Goal: Book appointment/travel/reservation

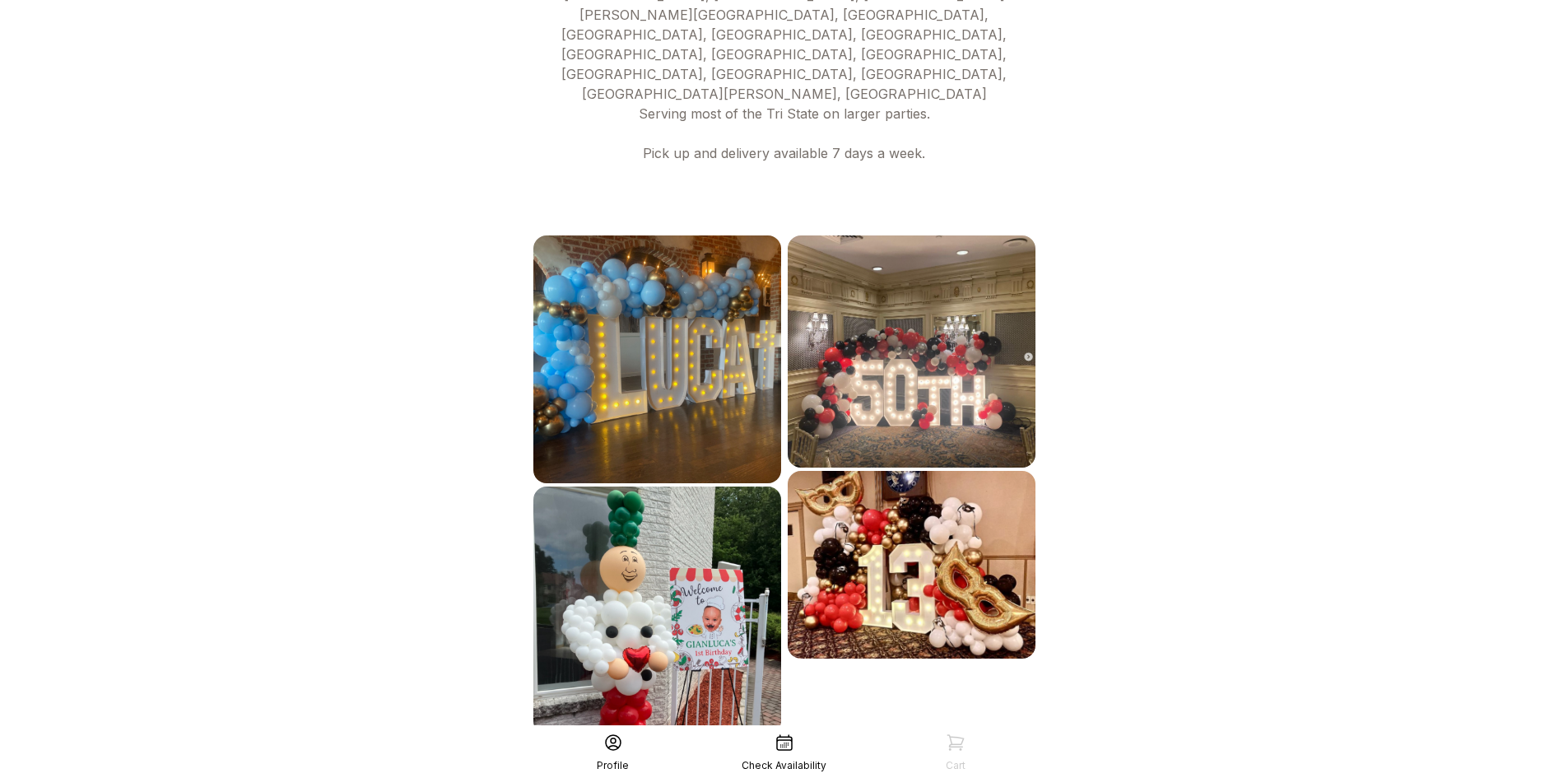
scroll to position [778, 0]
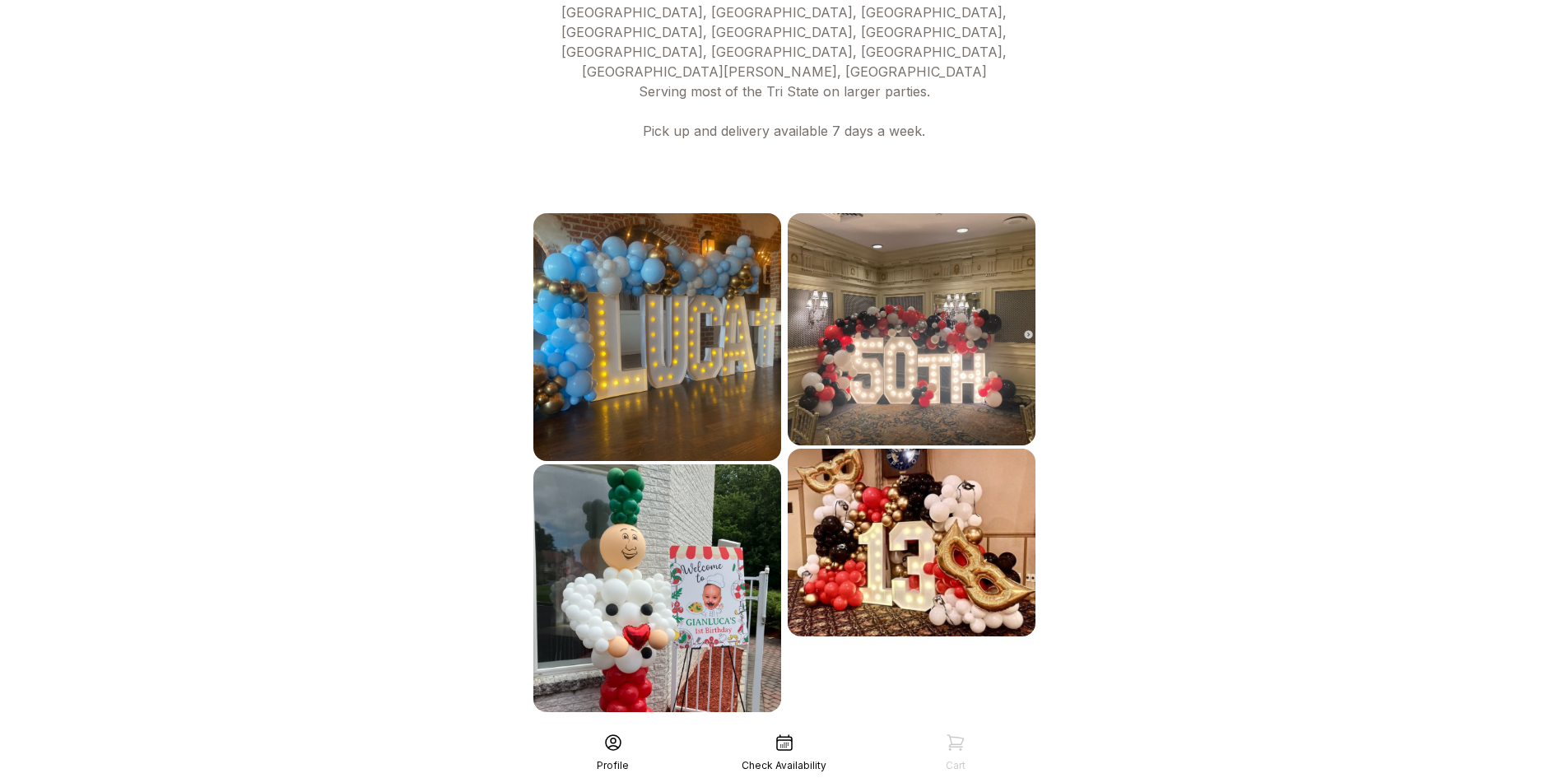
click at [824, 728] on div "See More" at bounding box center [784, 748] width 508 height 40
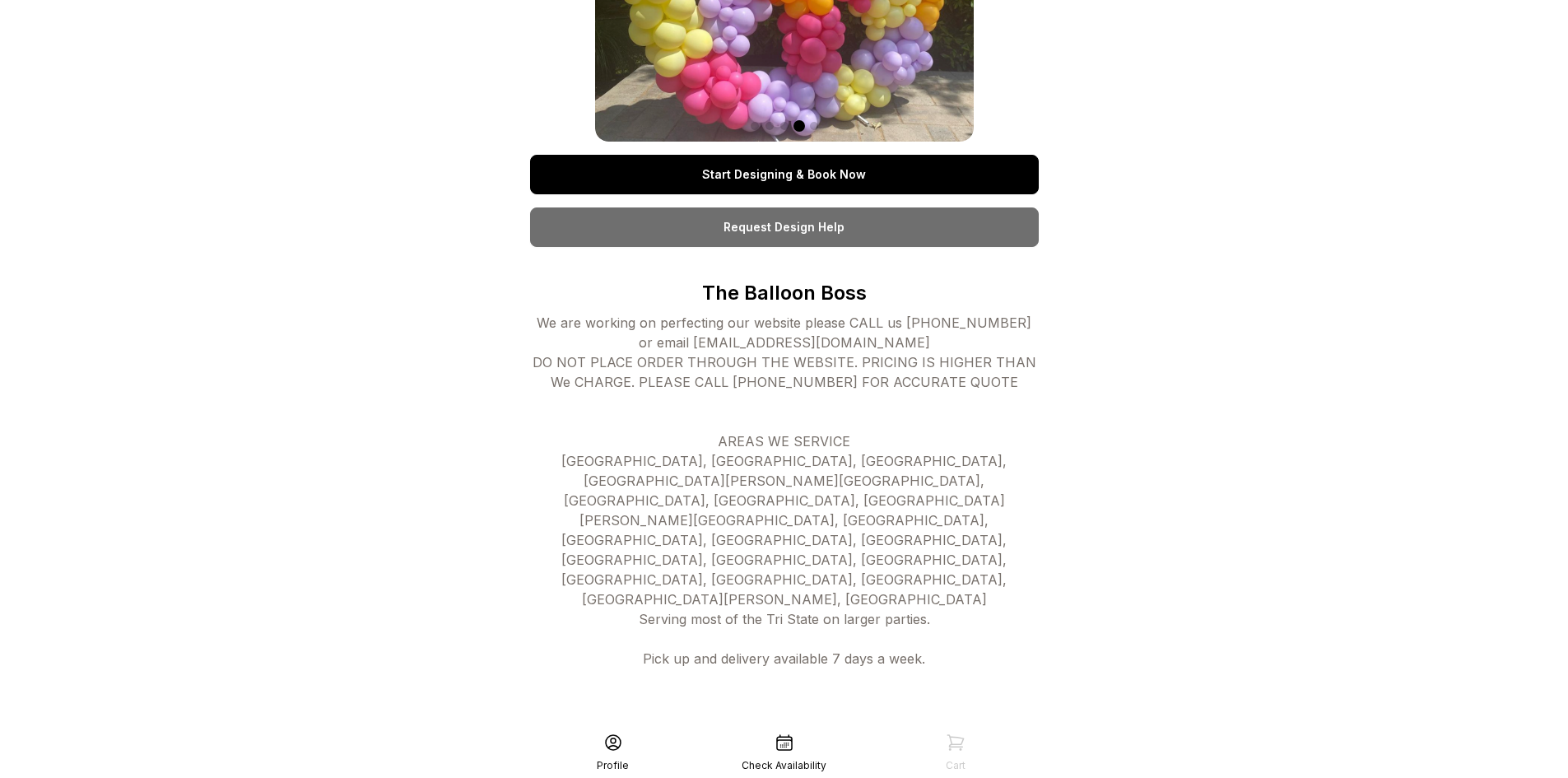
scroll to position [202, 0]
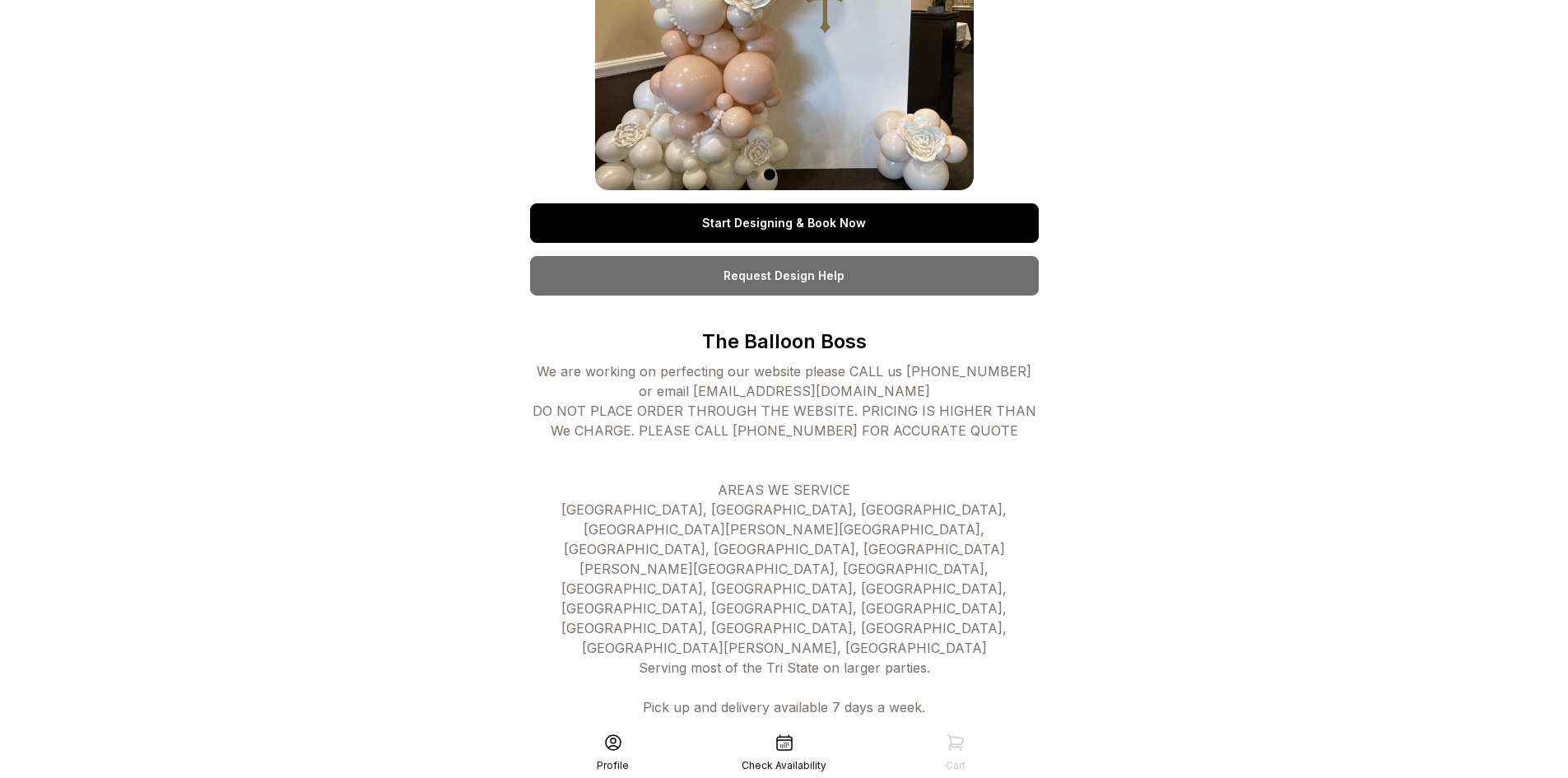
click at [860, 221] on link "Start Designing & Book Now" at bounding box center [784, 223] width 508 height 40
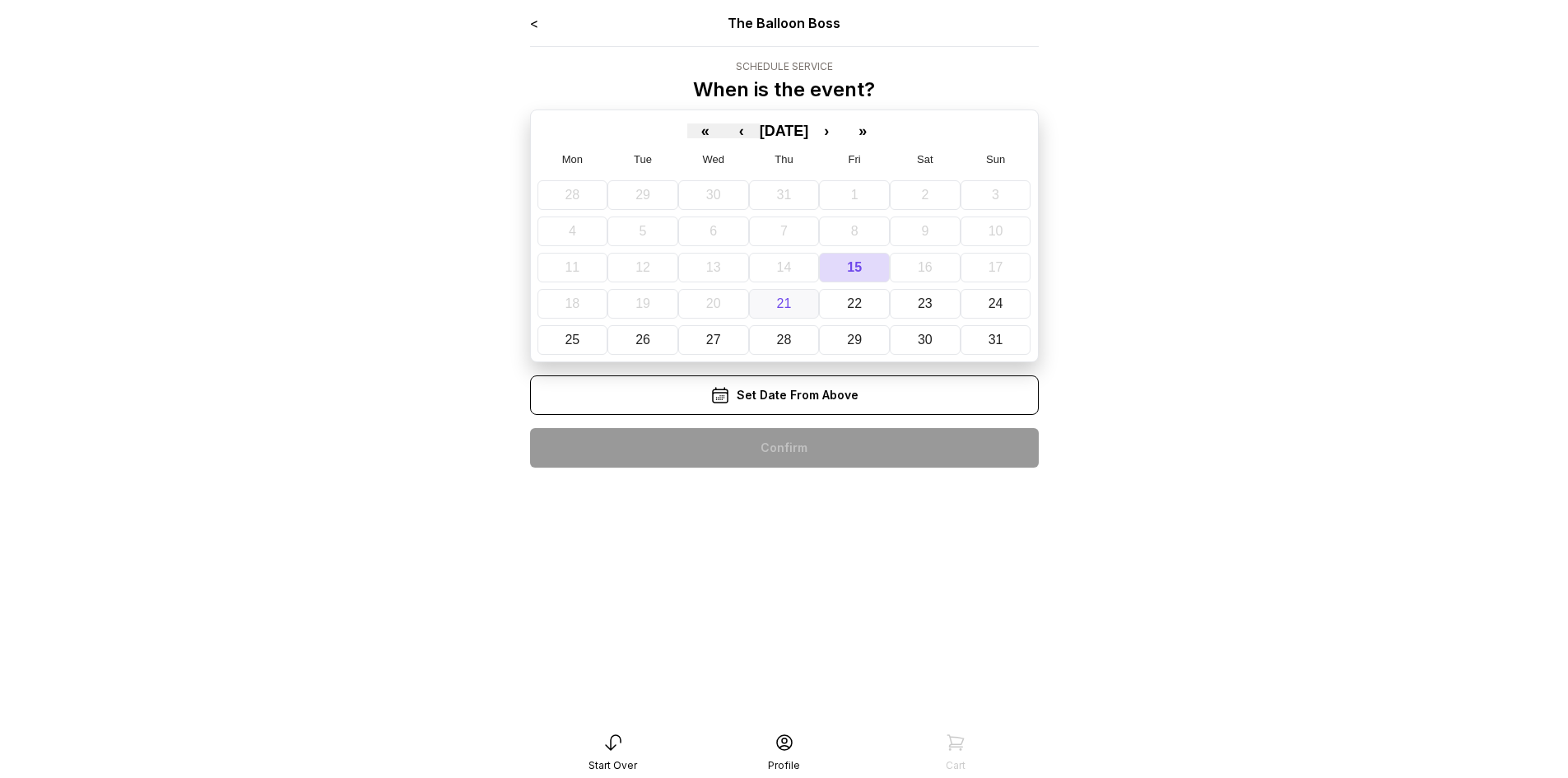
click at [797, 306] on button "21" at bounding box center [784, 303] width 71 height 30
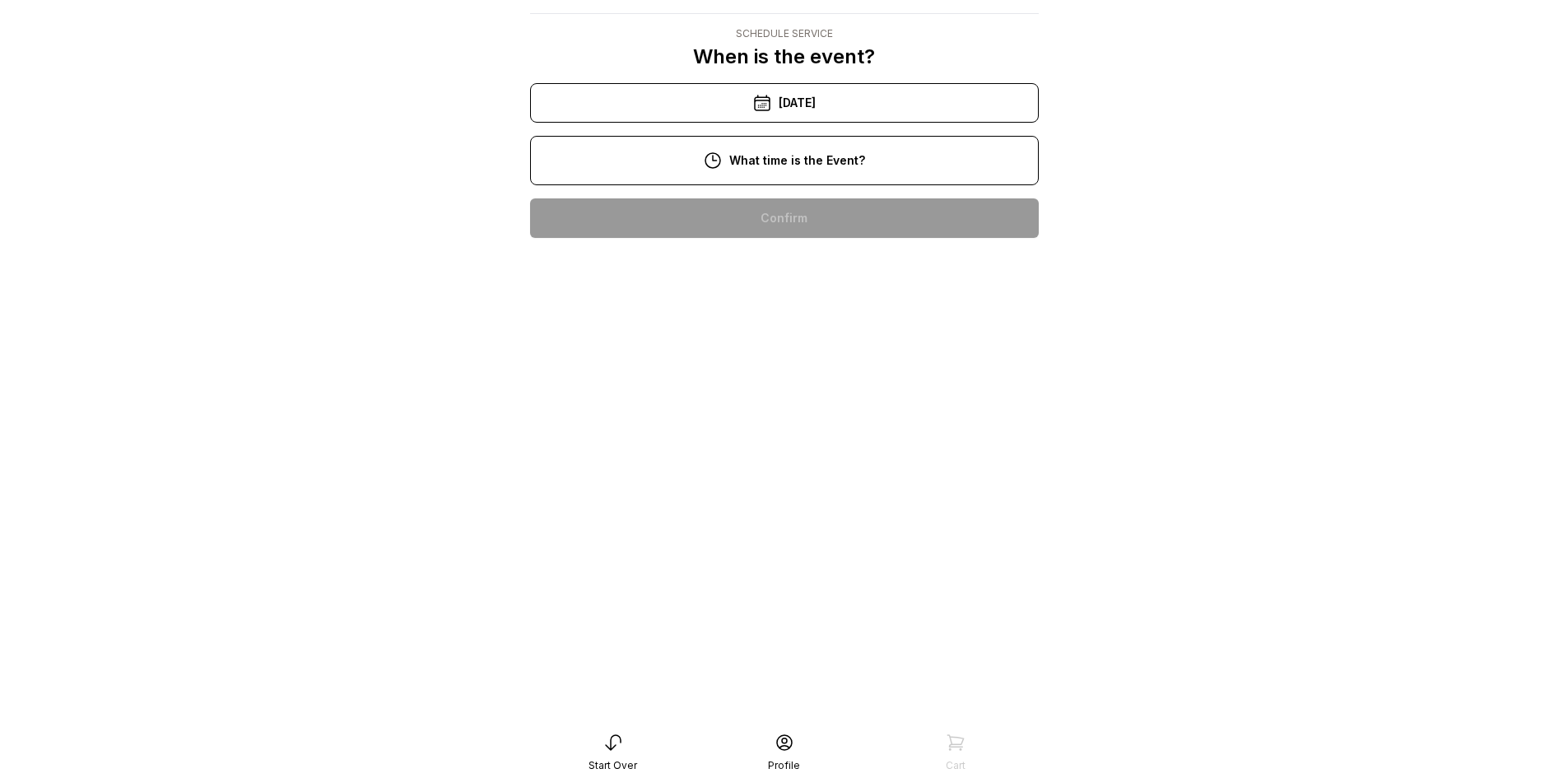
scroll to position [247, 0]
click at [827, 461] on div "3:00 pm" at bounding box center [784, 481] width 482 height 40
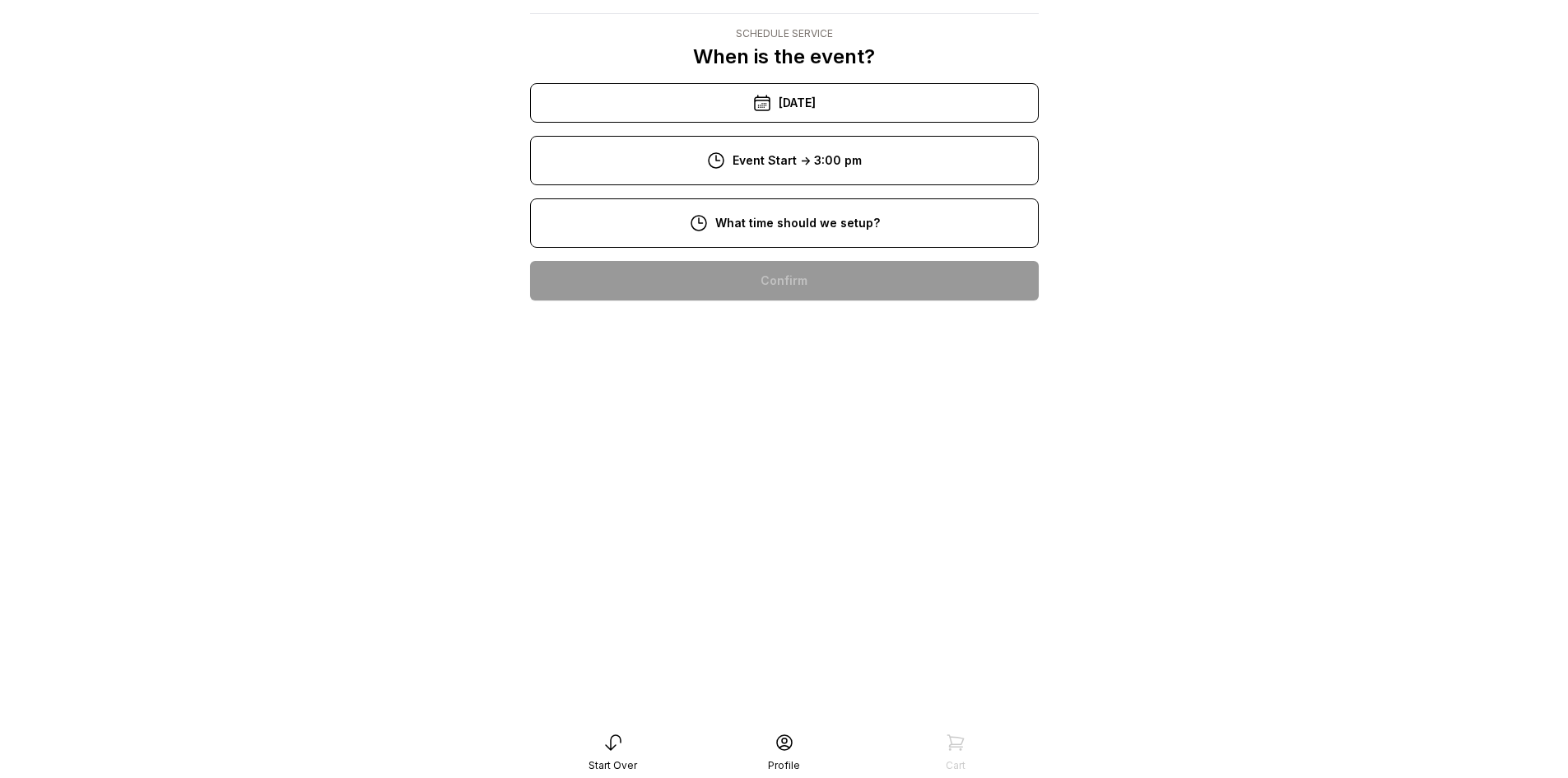
click at [756, 527] on div "4:00 pm" at bounding box center [784, 535] width 482 height 40
click at [799, 570] on div "5:00 pm" at bounding box center [784, 587] width 482 height 40
click at [768, 630] on div "3:00 pm" at bounding box center [784, 650] width 482 height 40
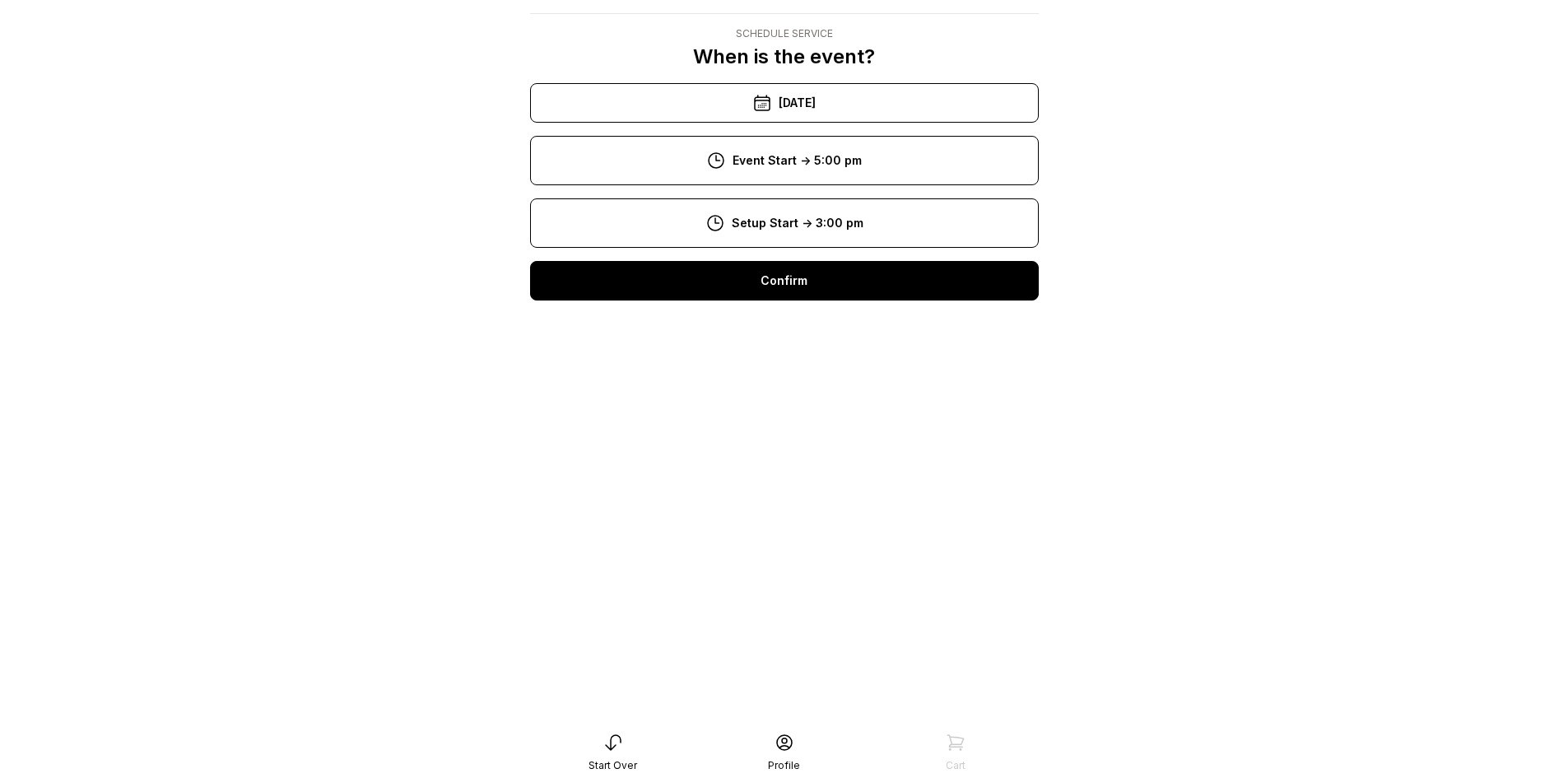
click at [771, 526] on div "4:00 pm" at bounding box center [784, 535] width 482 height 40
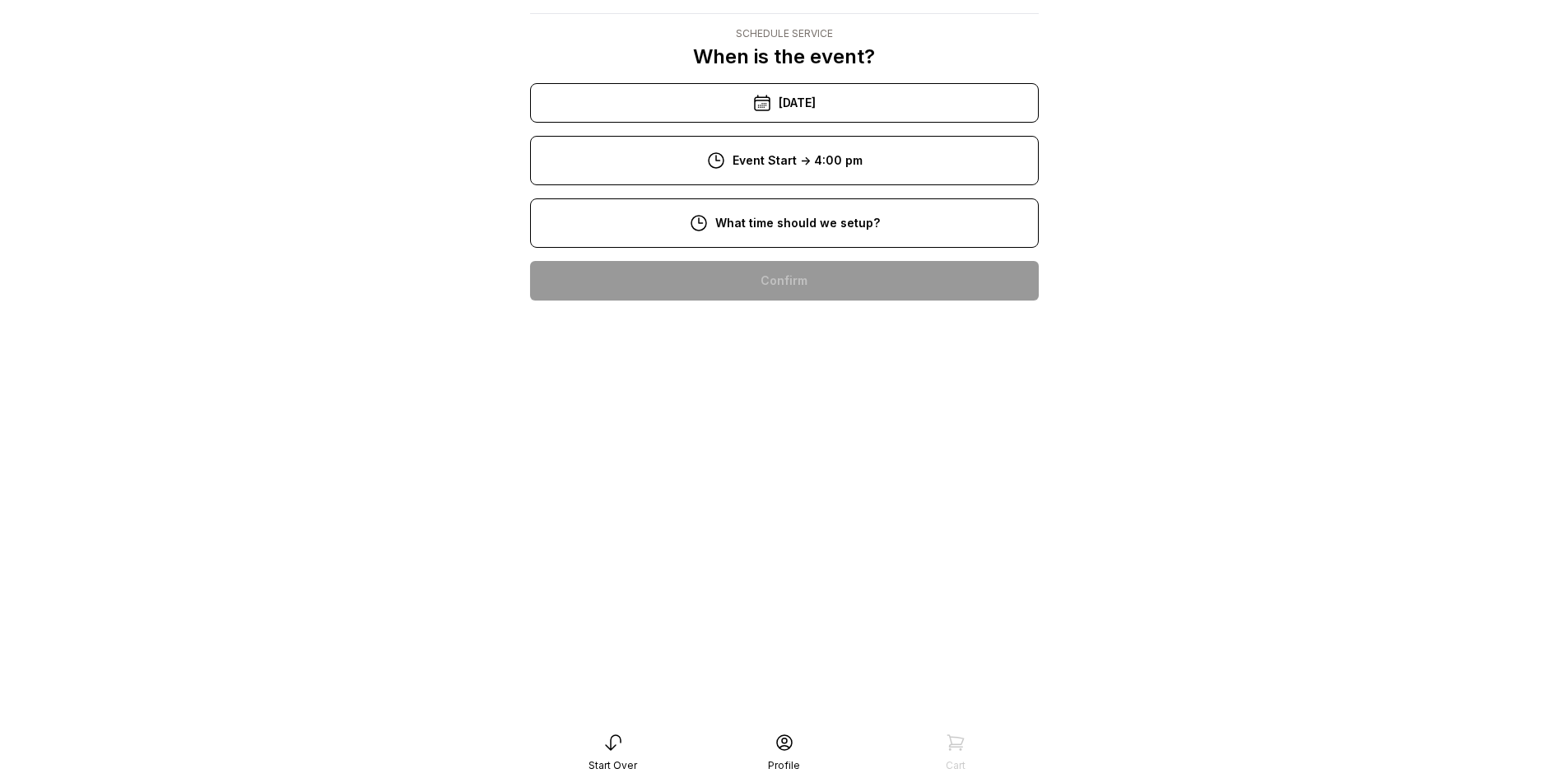
scroll to position [60, 0]
click at [852, 585] on div "2:00 pm" at bounding box center [784, 597] width 482 height 40
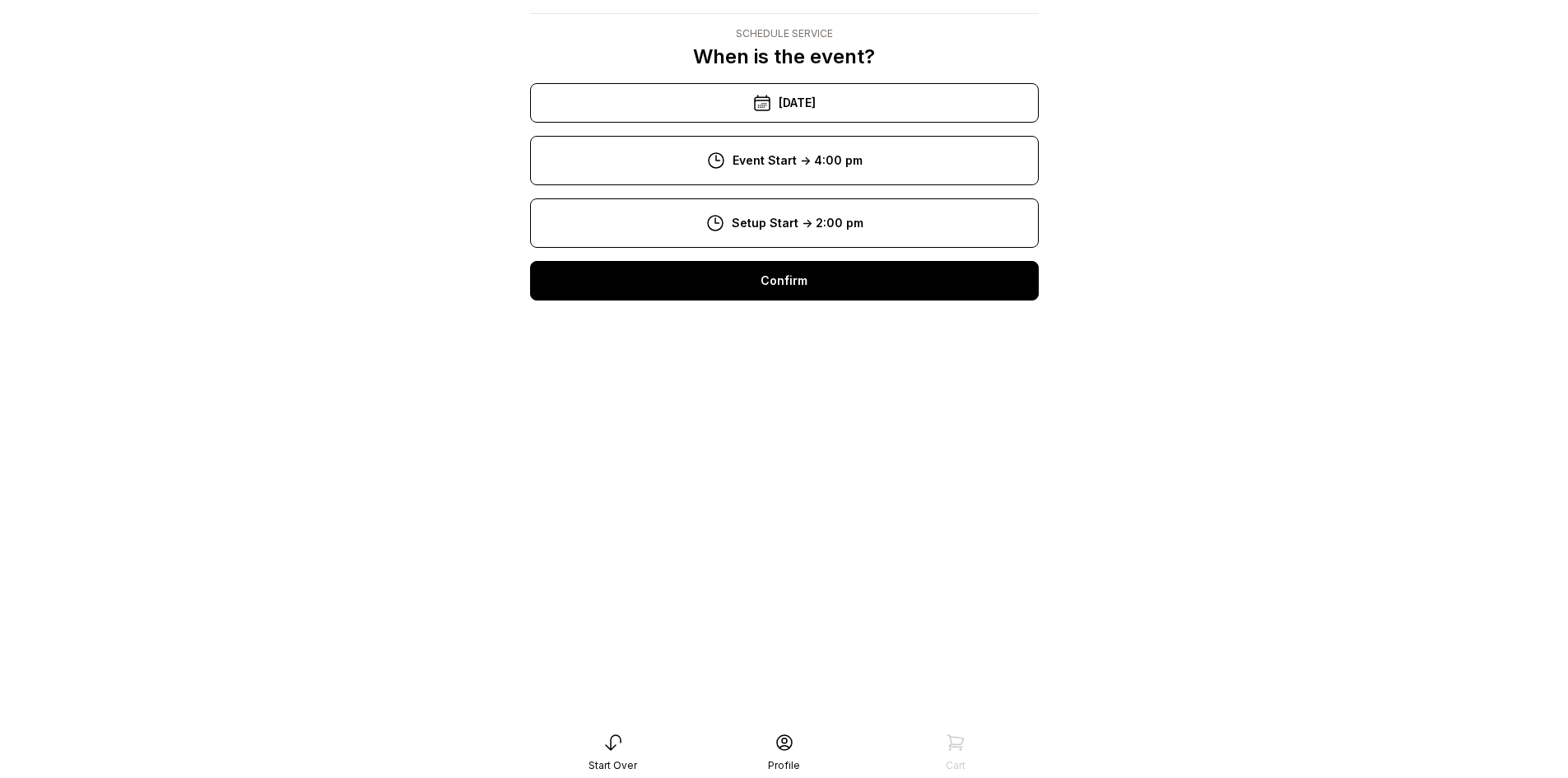
click at [846, 278] on div "Confirm" at bounding box center [784, 280] width 508 height 40
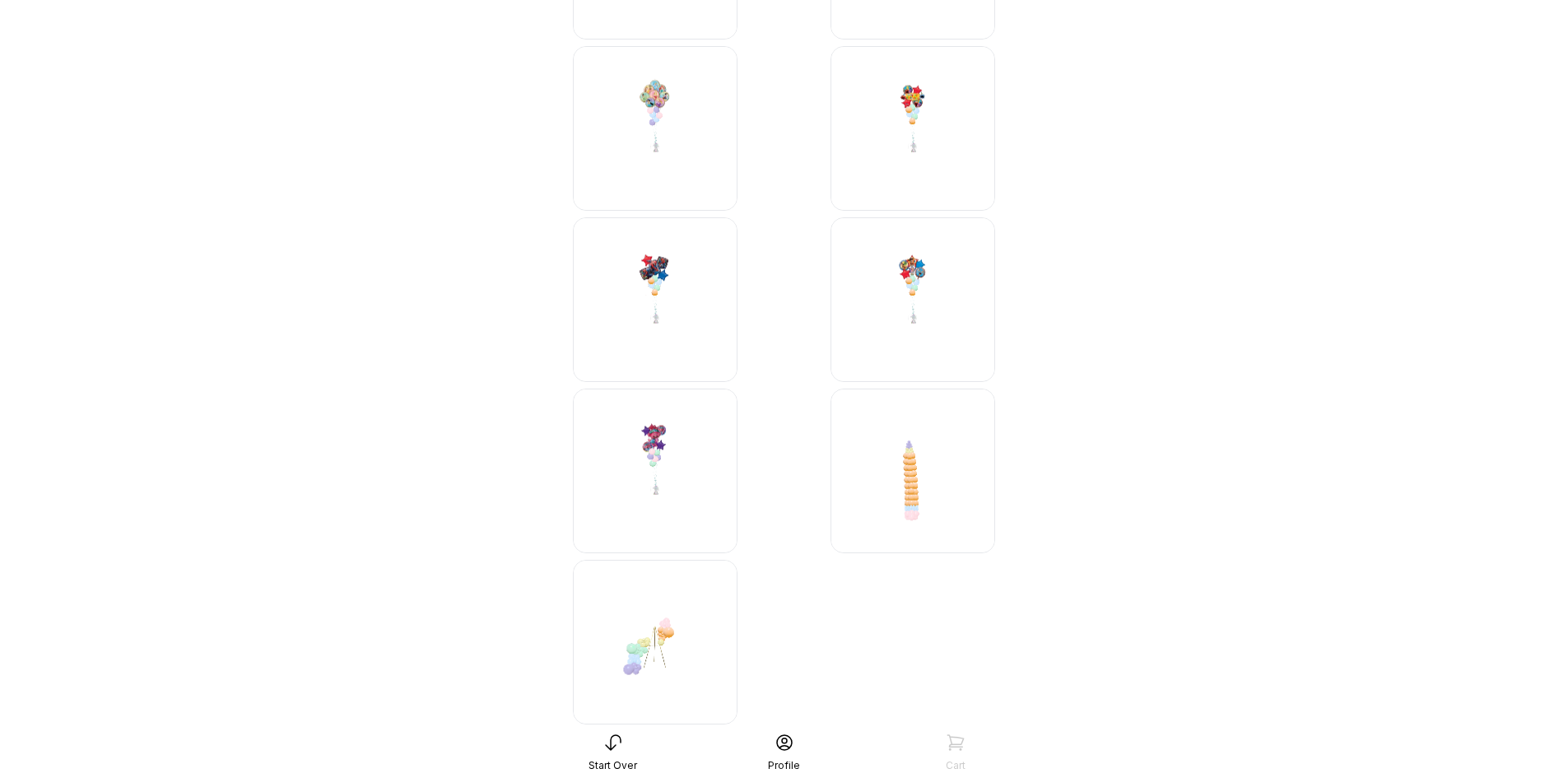
scroll to position [4093, 0]
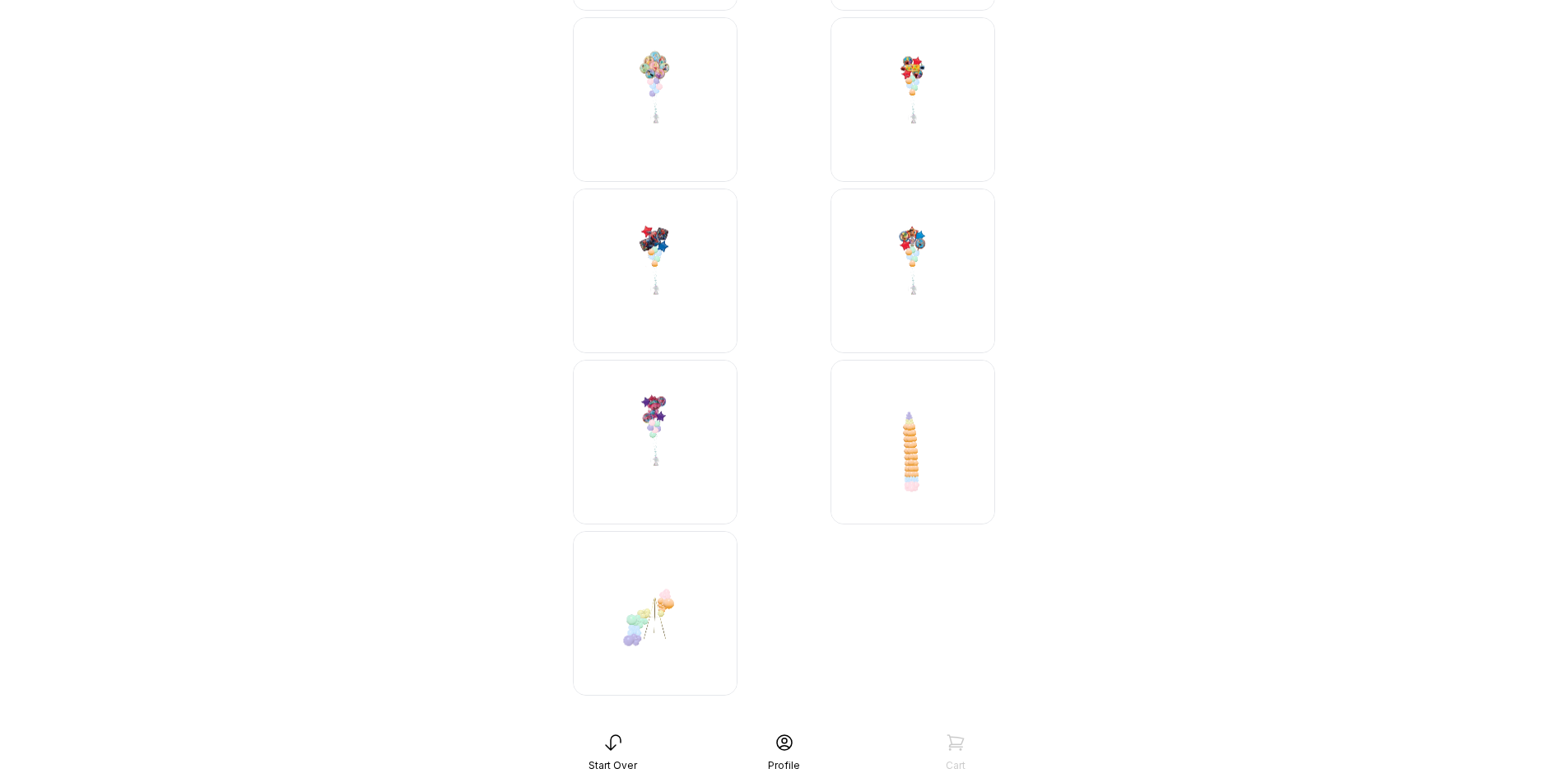
click at [919, 450] on img at bounding box center [913, 442] width 165 height 165
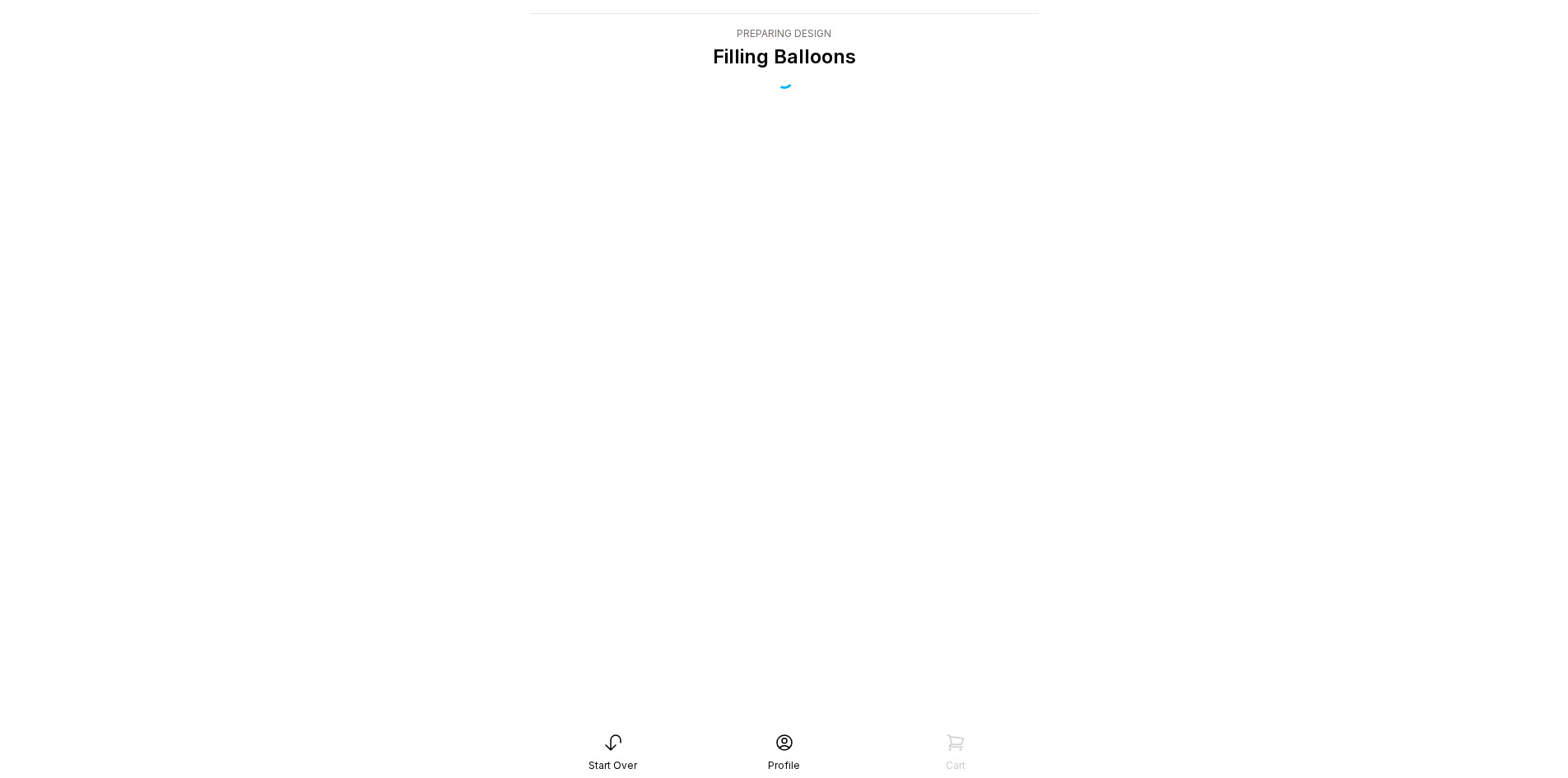
scroll to position [33, 0]
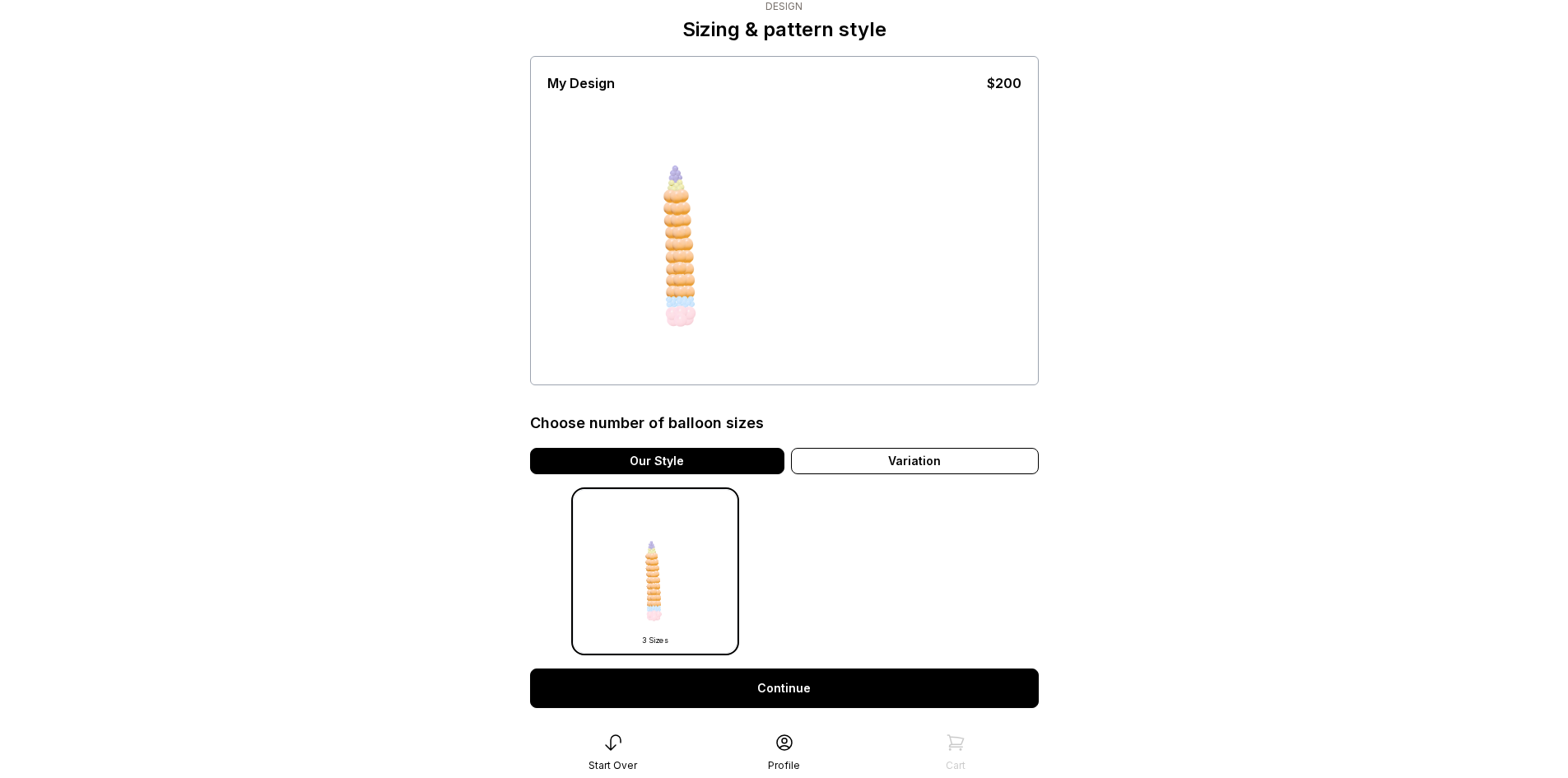
scroll to position [197, 0]
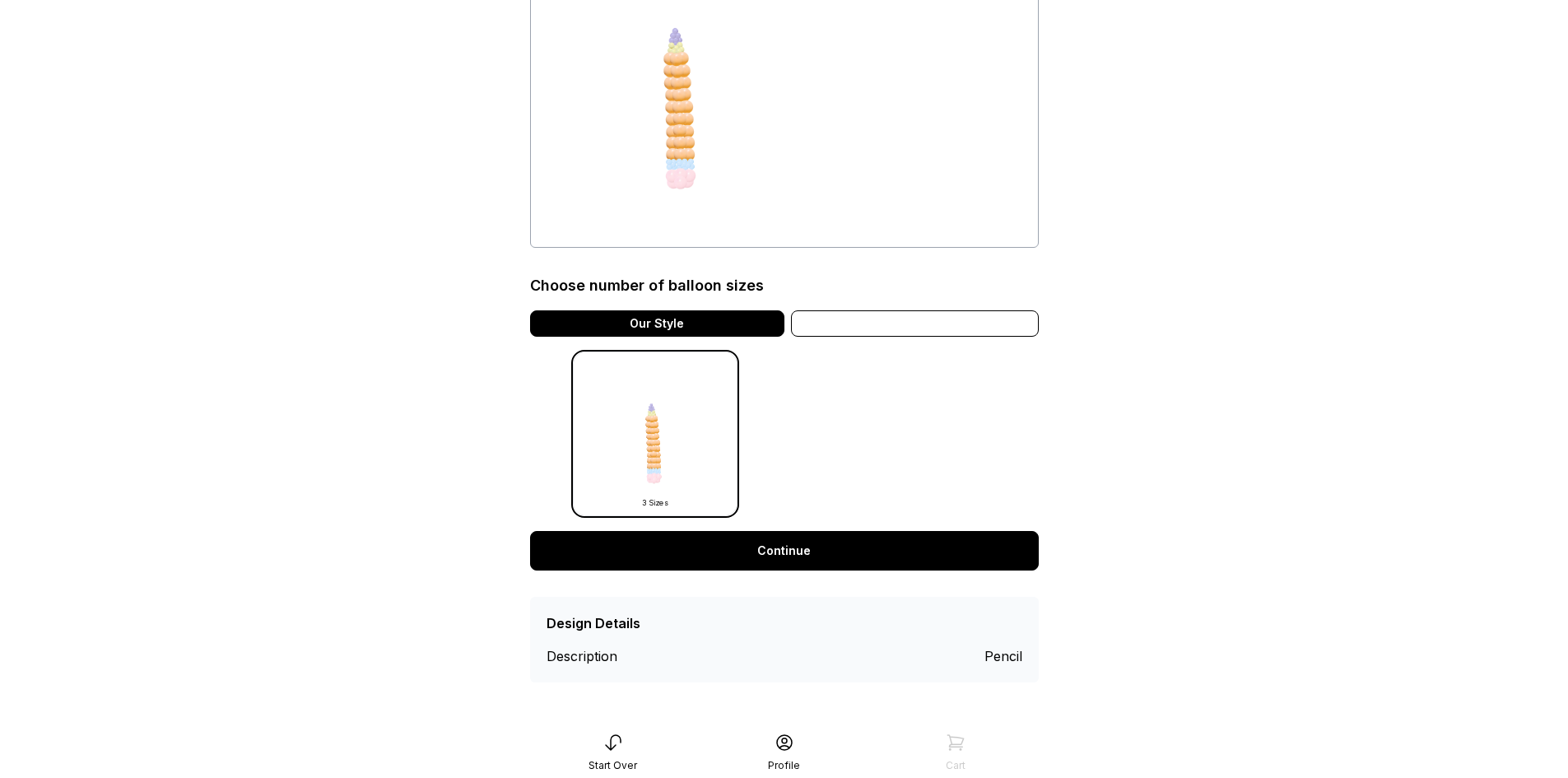
click at [949, 331] on div "Variation" at bounding box center [915, 323] width 248 height 26
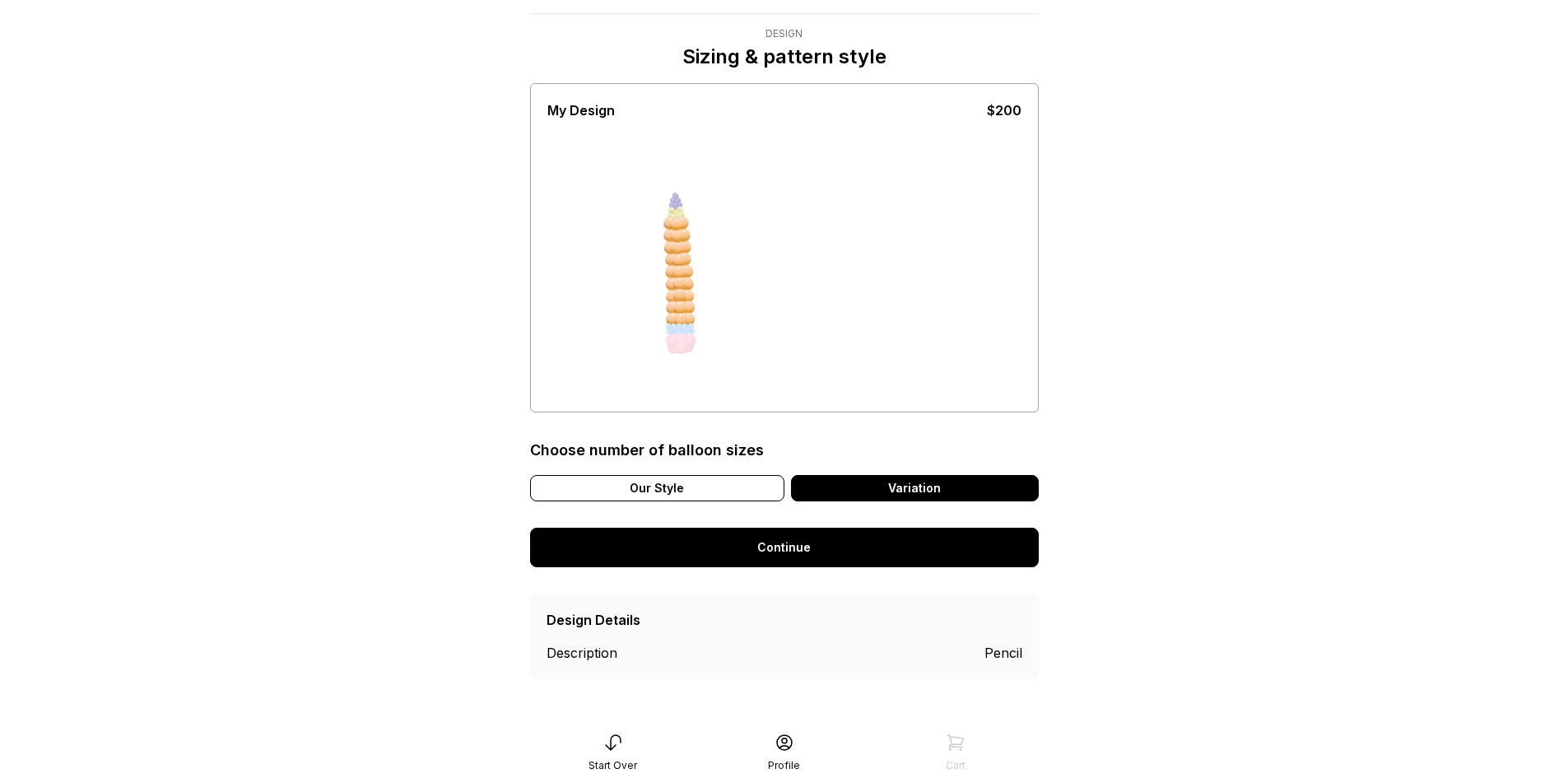
scroll to position [33, 0]
click at [663, 490] on div "Our Style" at bounding box center [657, 488] width 254 height 26
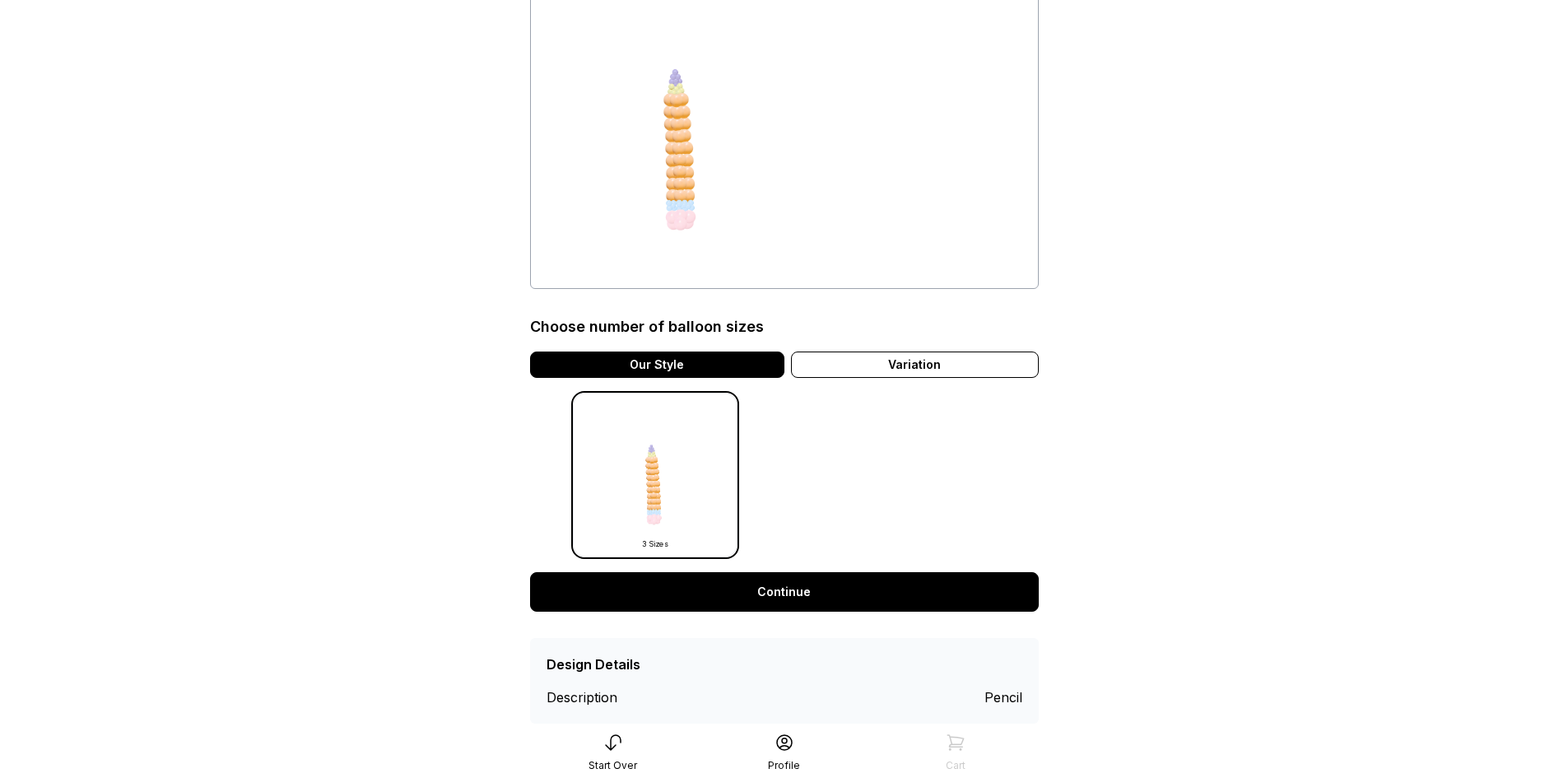
scroll to position [0, 0]
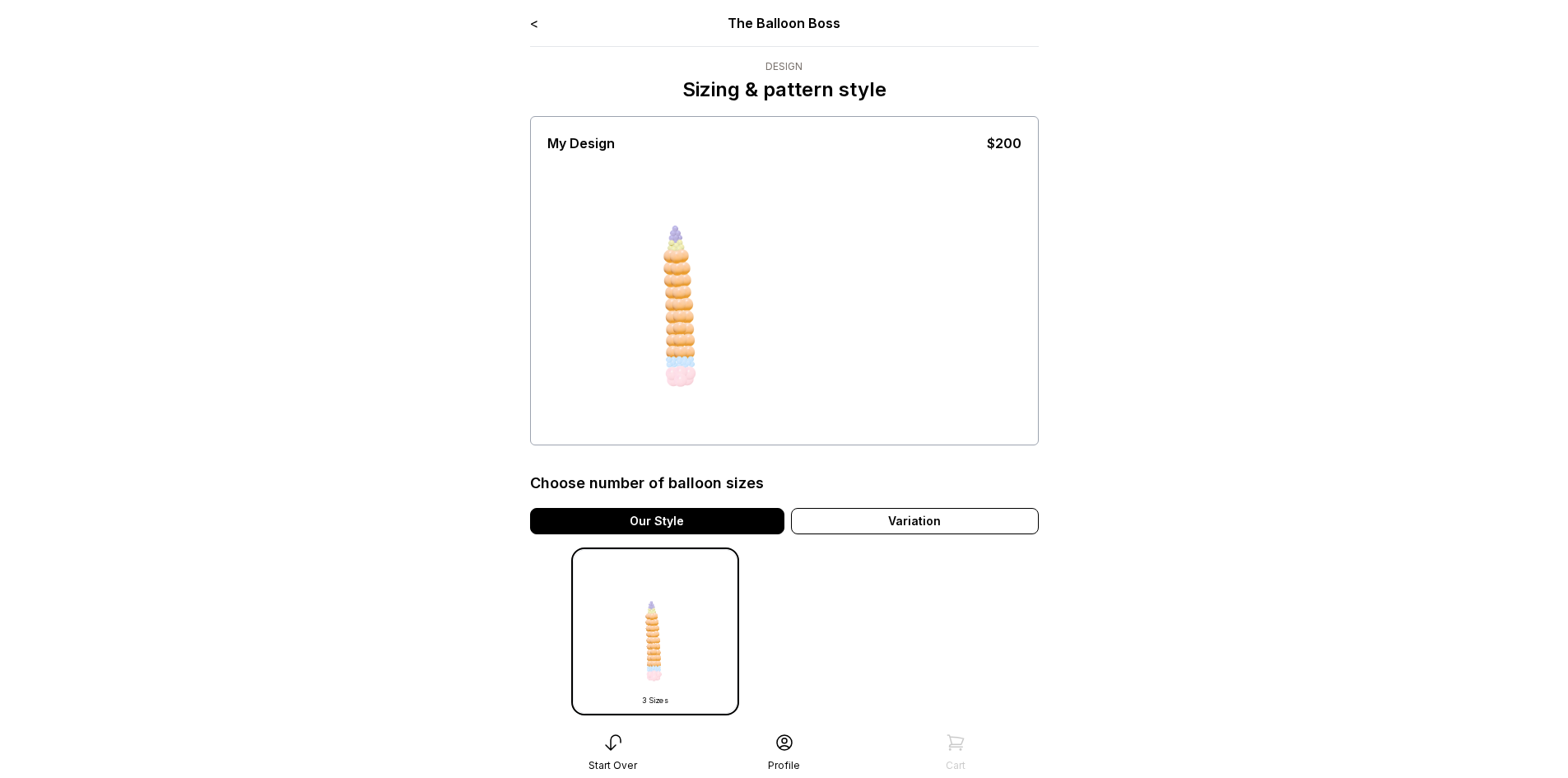
click at [530, 21] on link "<" at bounding box center [534, 23] width 8 height 16
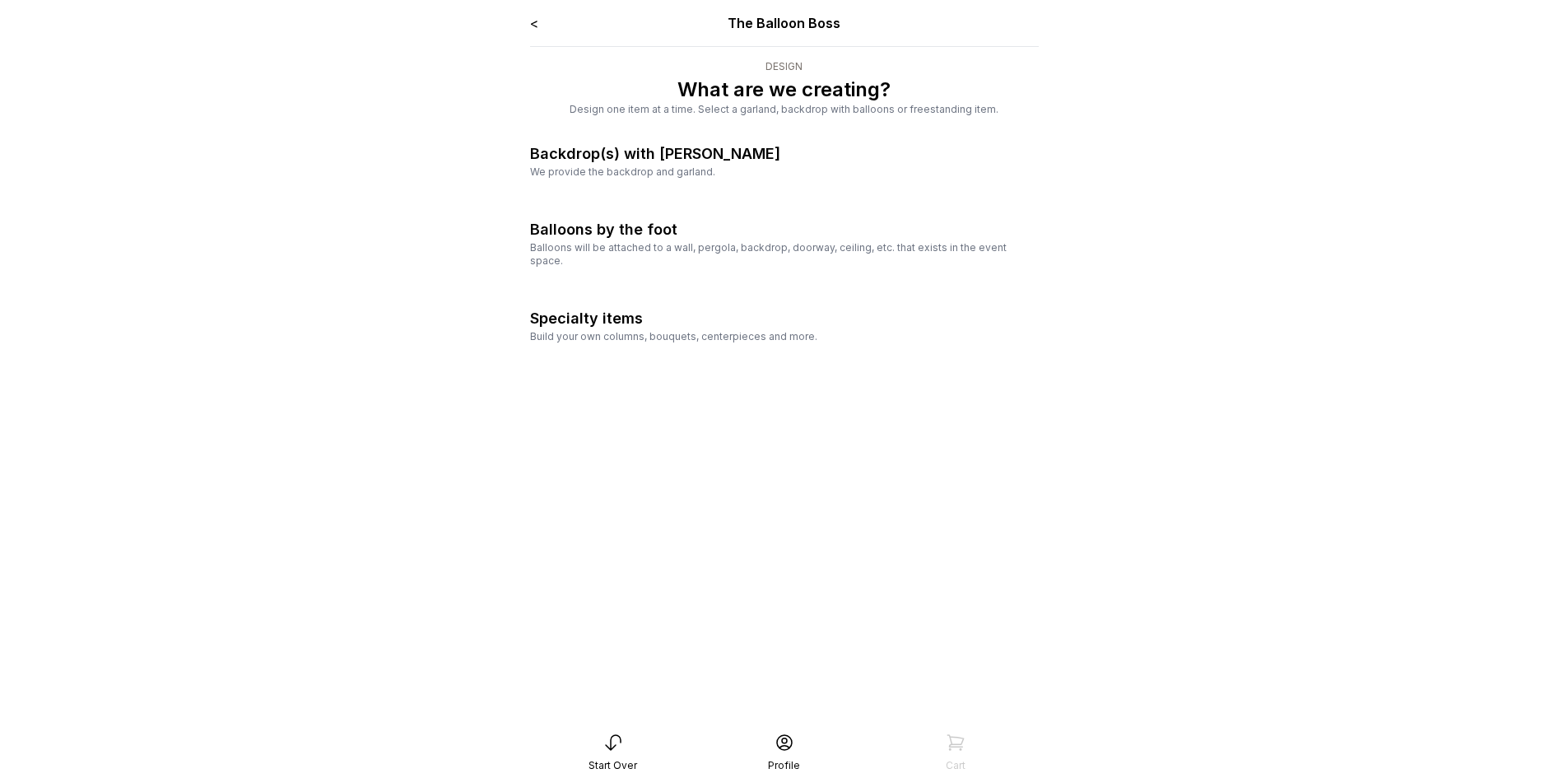
click at [530, 21] on link "<" at bounding box center [534, 23] width 8 height 16
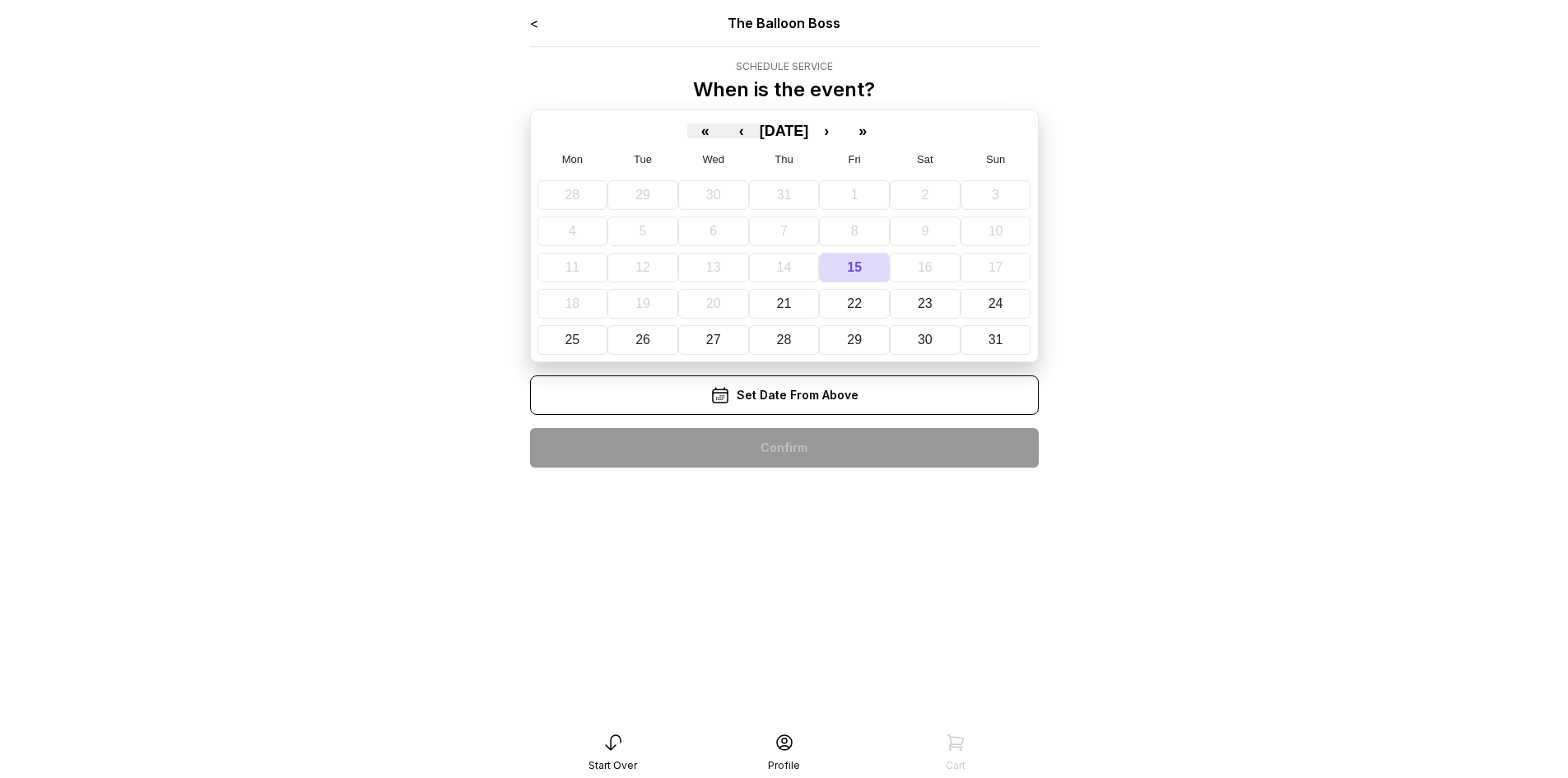
click at [530, 21] on link "<" at bounding box center [534, 23] width 8 height 16
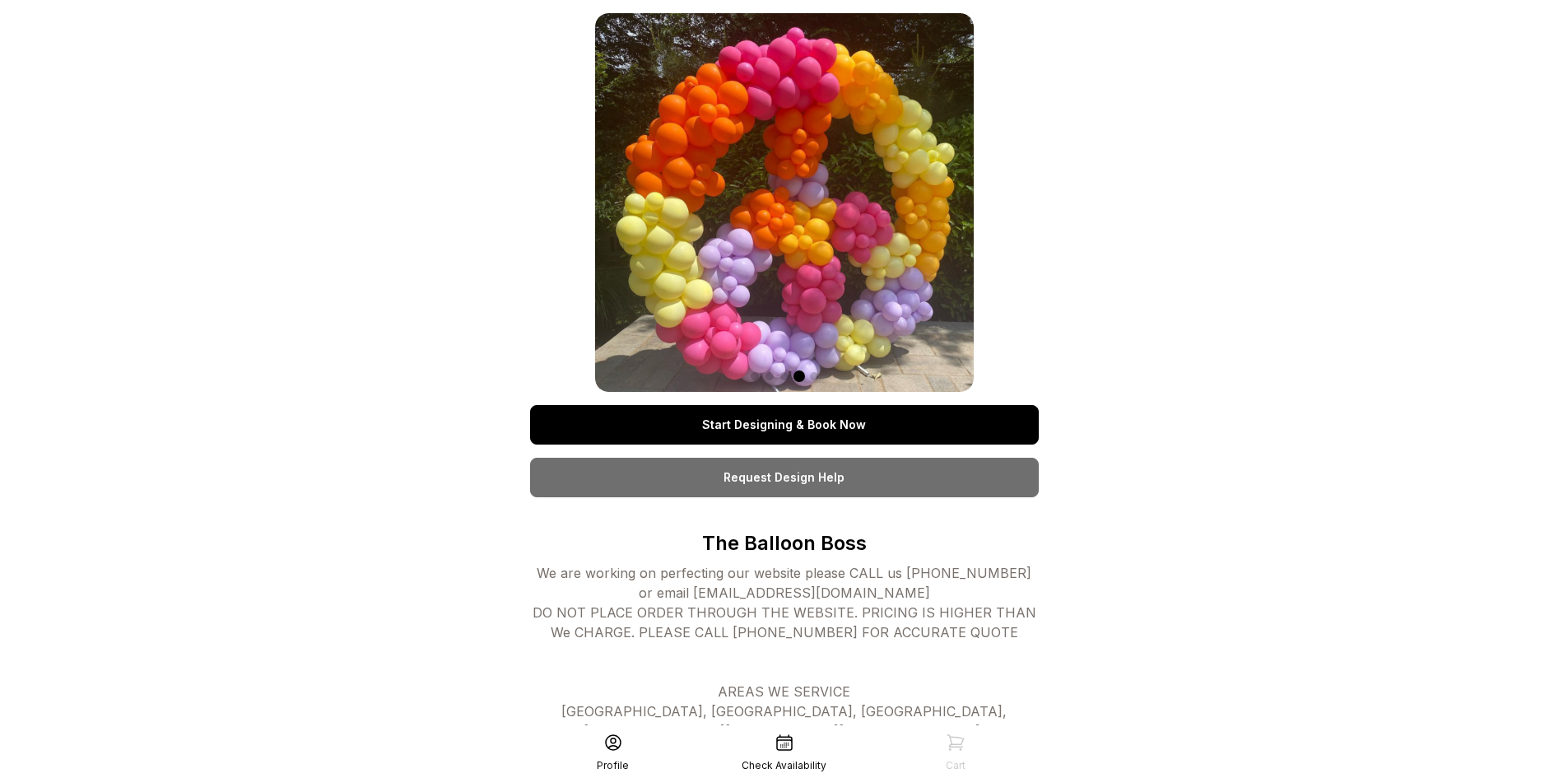
click at [816, 379] on span at bounding box center [813, 375] width 8 height 8
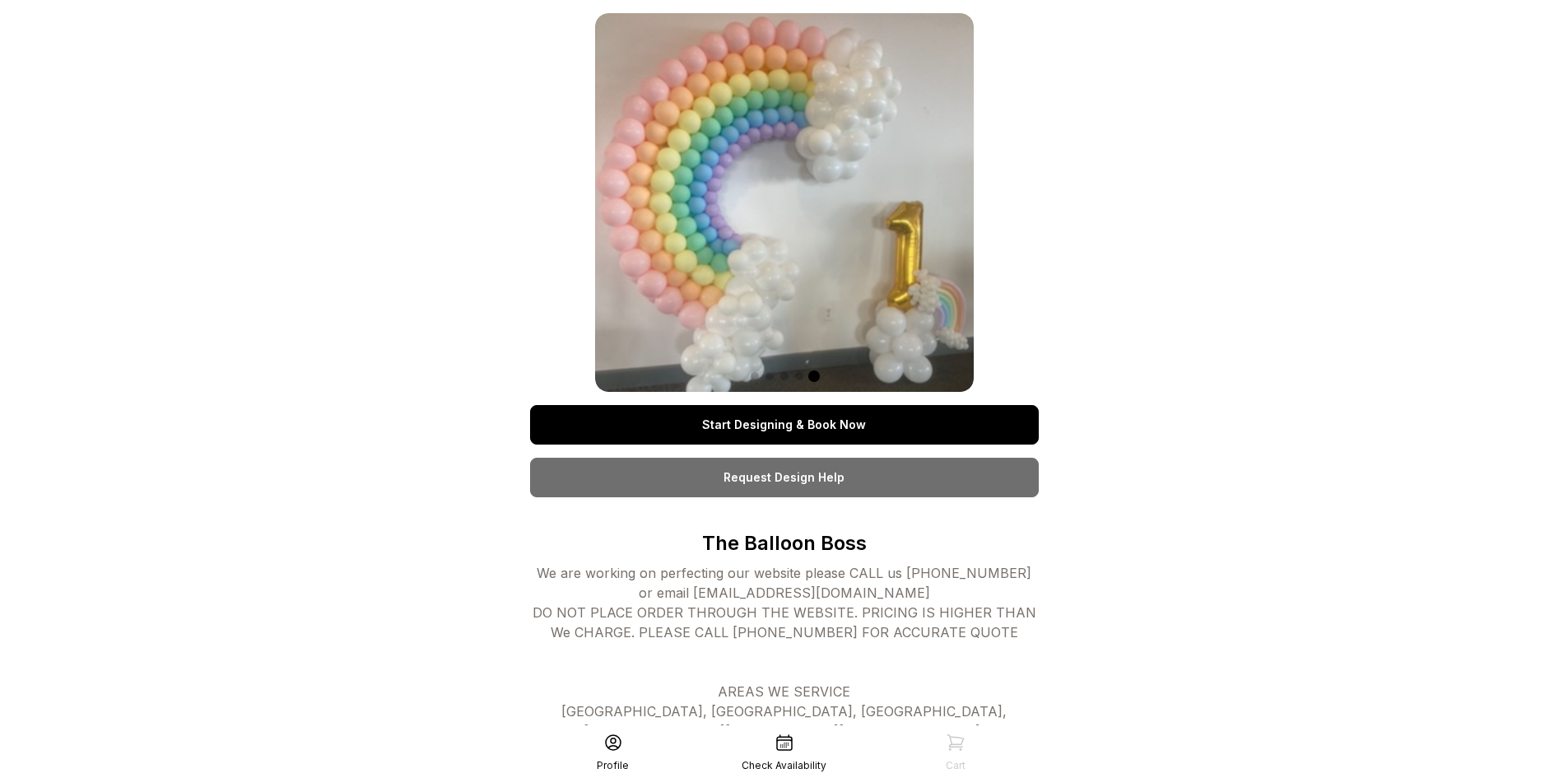
click at [827, 379] on div at bounding box center [784, 375] width 379 height 20
click at [802, 379] on div at bounding box center [784, 375] width 379 height 20
click at [801, 379] on span at bounding box center [799, 375] width 8 height 8
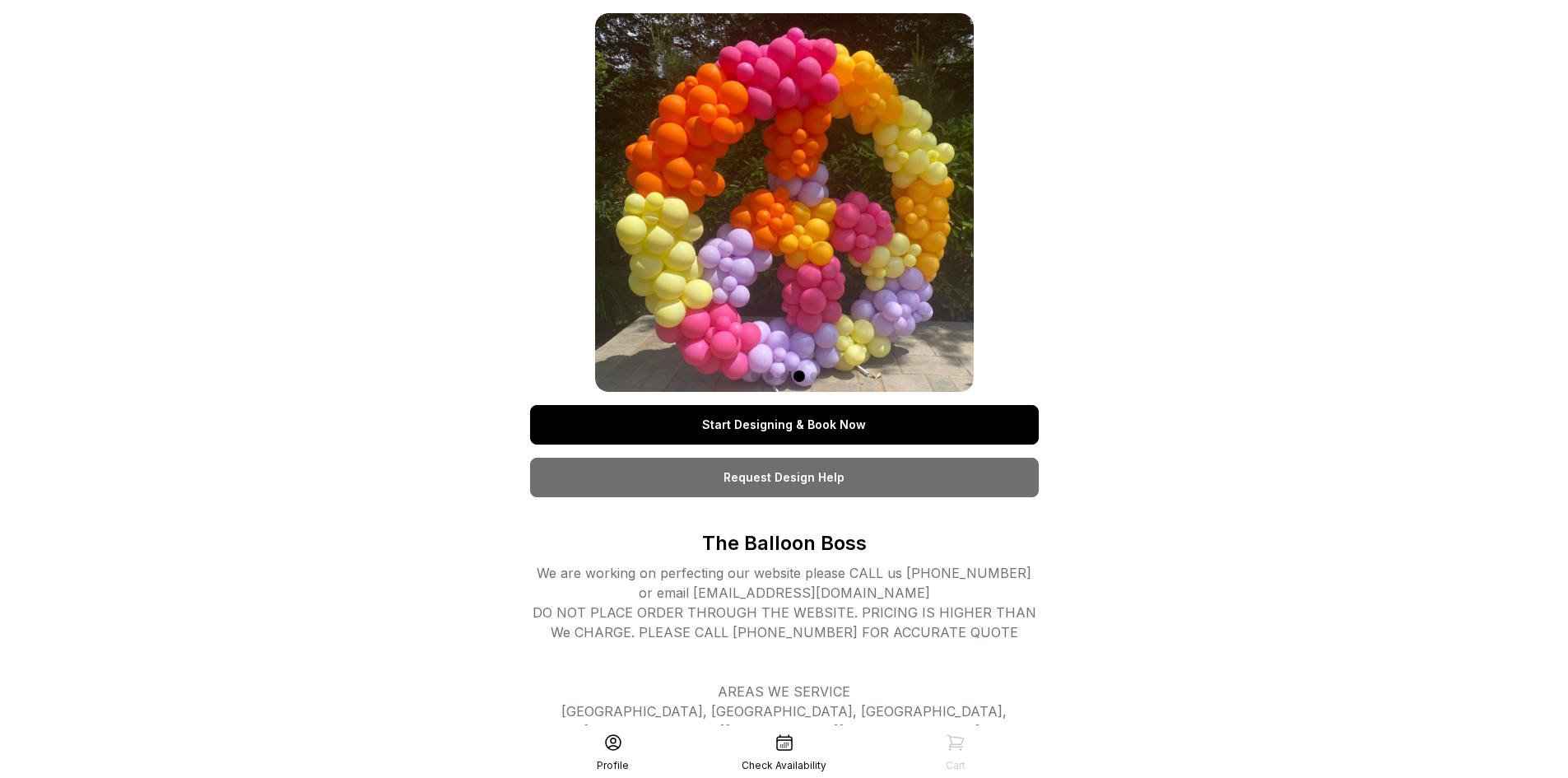
click at [785, 378] on span at bounding box center [784, 375] width 8 height 8
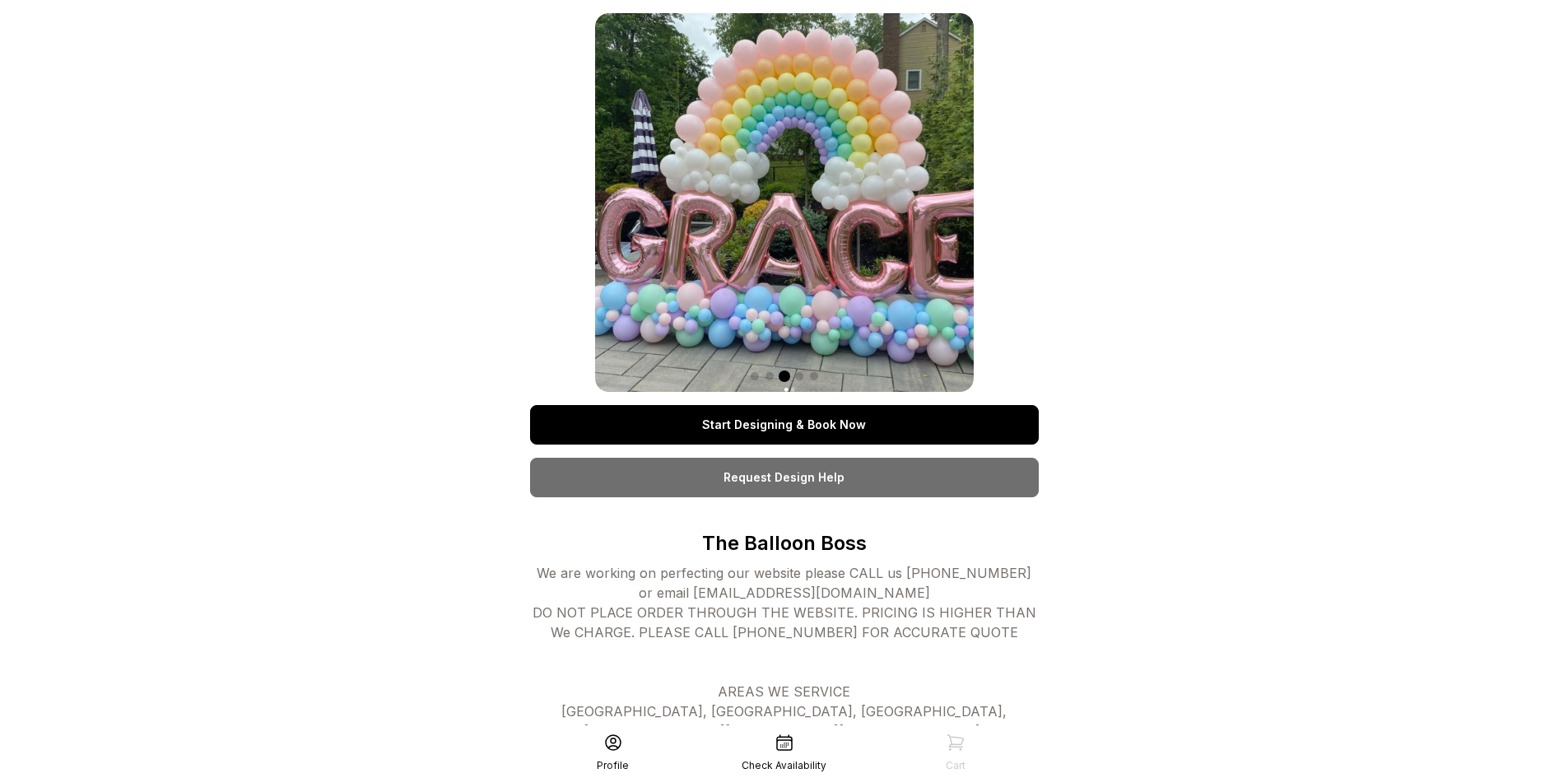
click at [770, 376] on span at bounding box center [769, 375] width 8 height 8
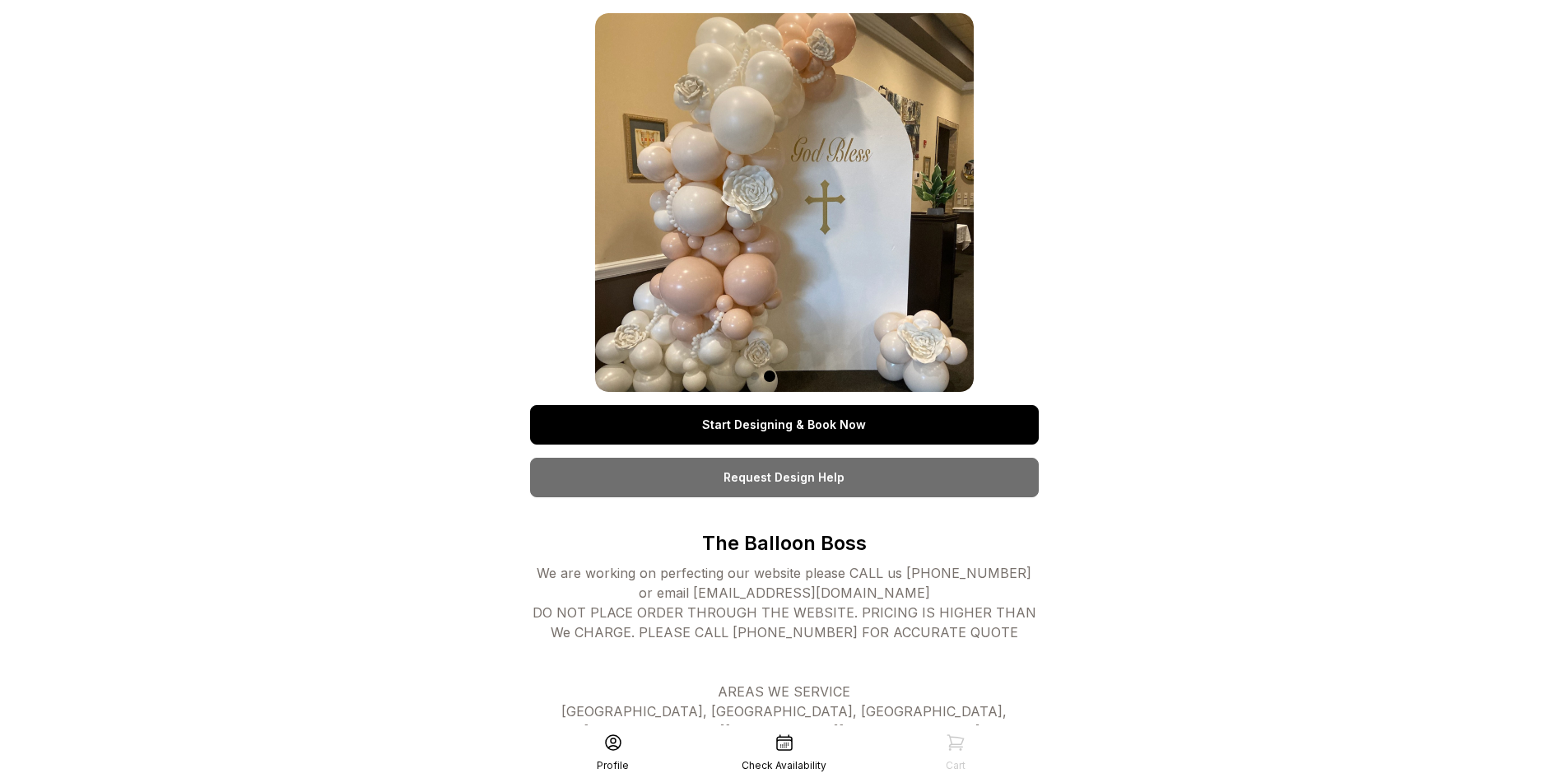
click at [749, 375] on div at bounding box center [784, 375] width 379 height 20
click at [753, 375] on span at bounding box center [755, 375] width 8 height 8
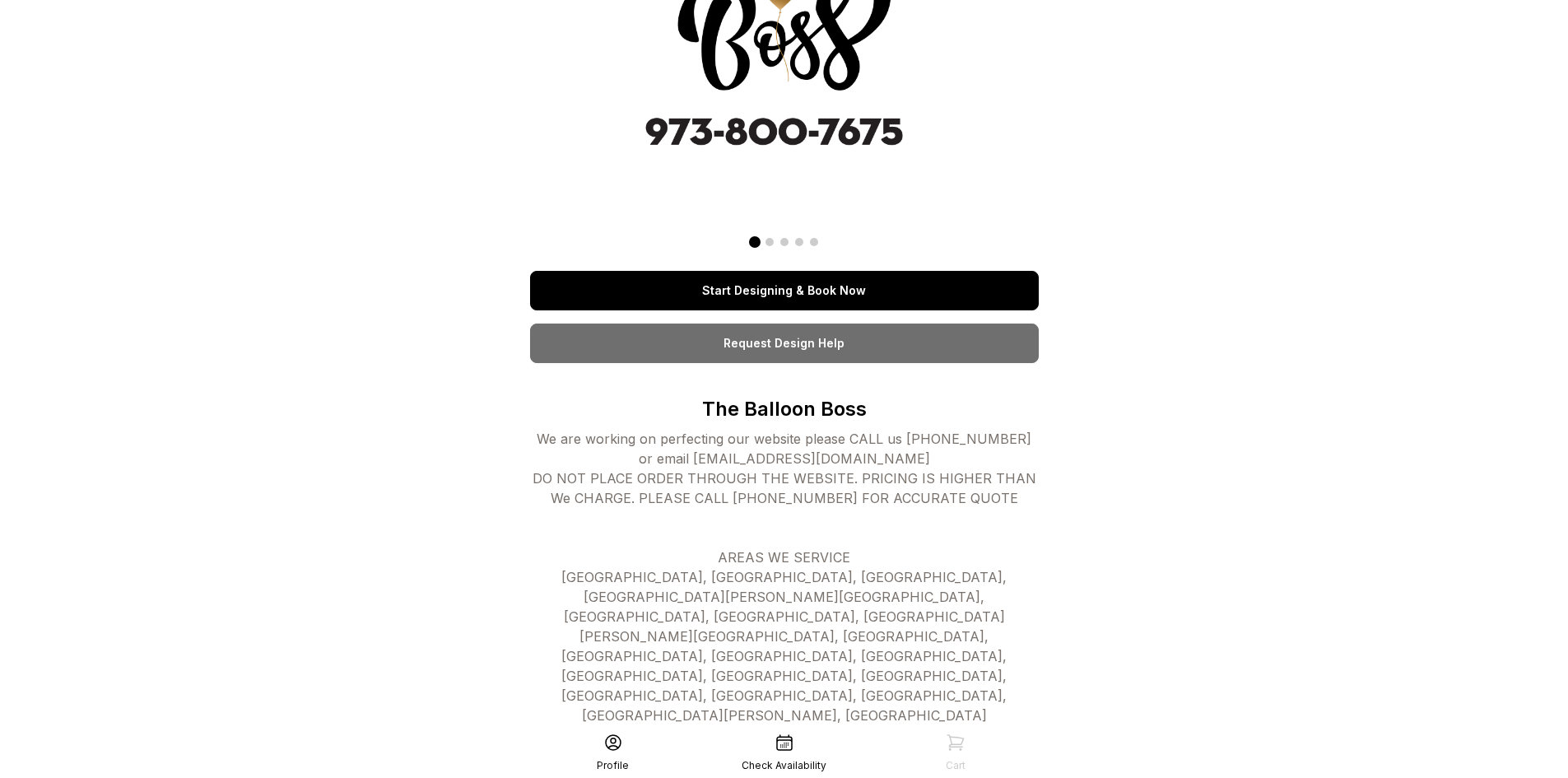
scroll to position [165, 0]
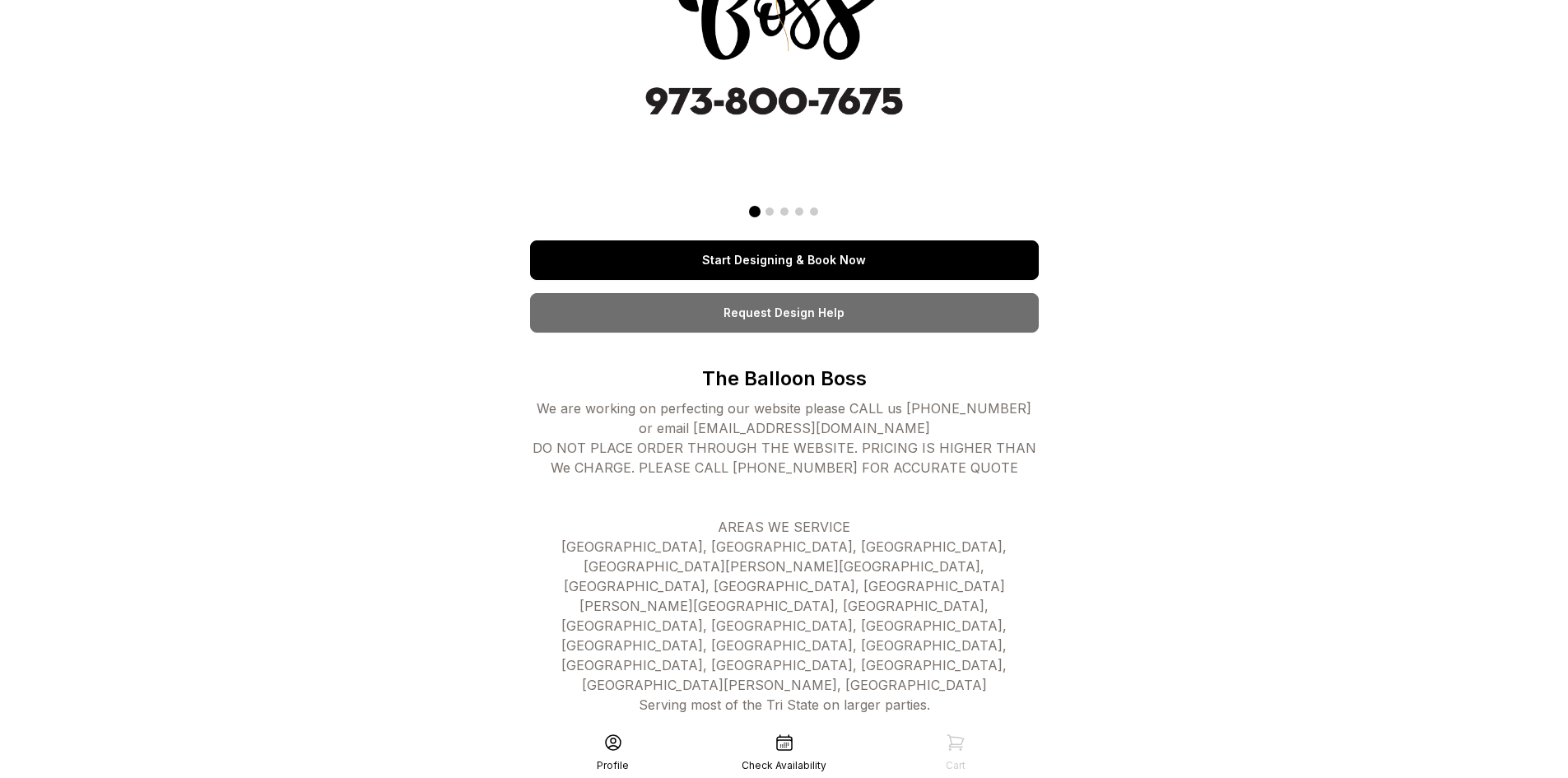
click at [851, 268] on link "Start Designing & Book Now" at bounding box center [784, 261] width 508 height 40
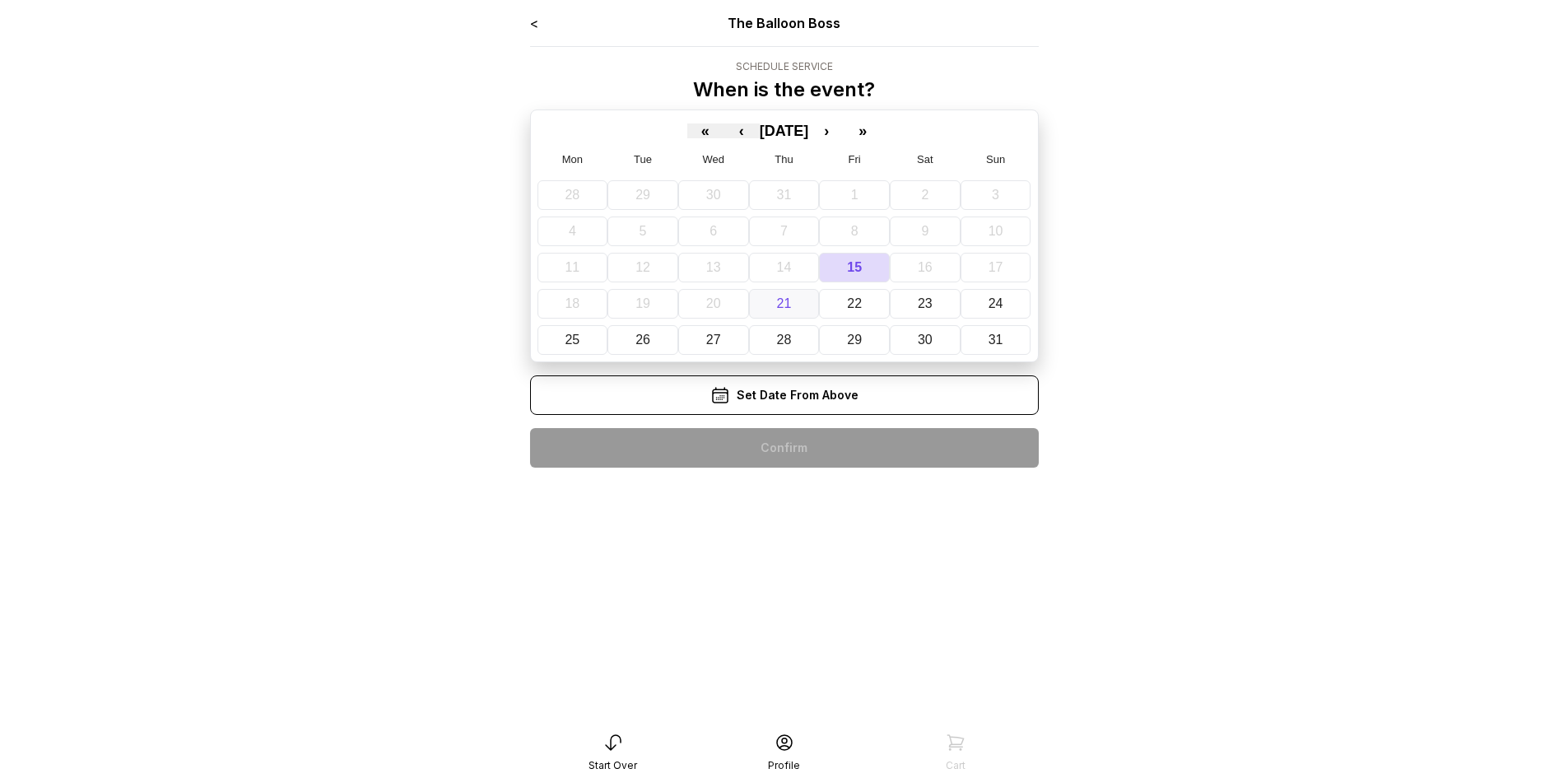
click at [790, 313] on button "21" at bounding box center [784, 303] width 71 height 30
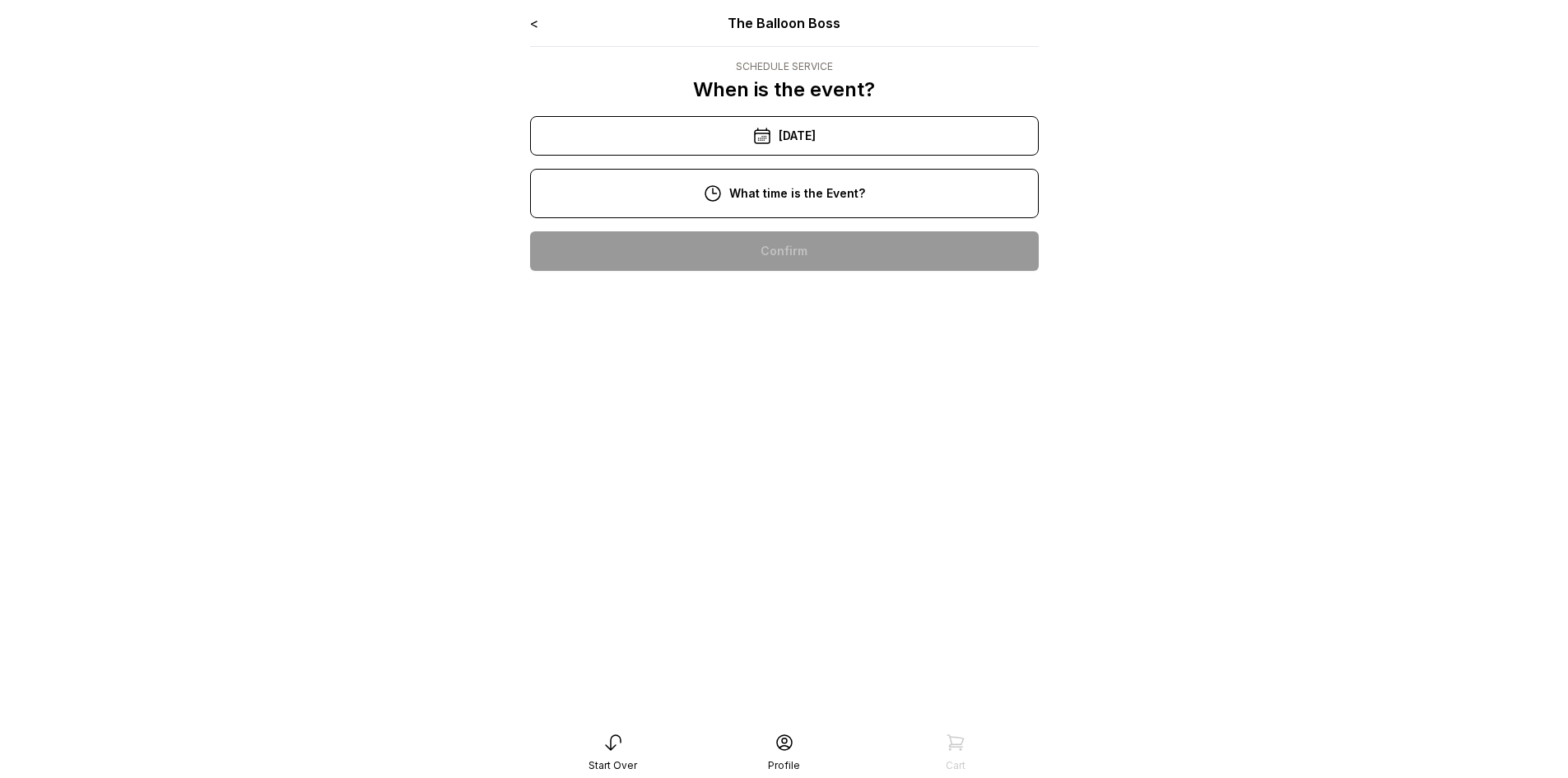
click at [532, 23] on link "<" at bounding box center [534, 23] width 8 height 16
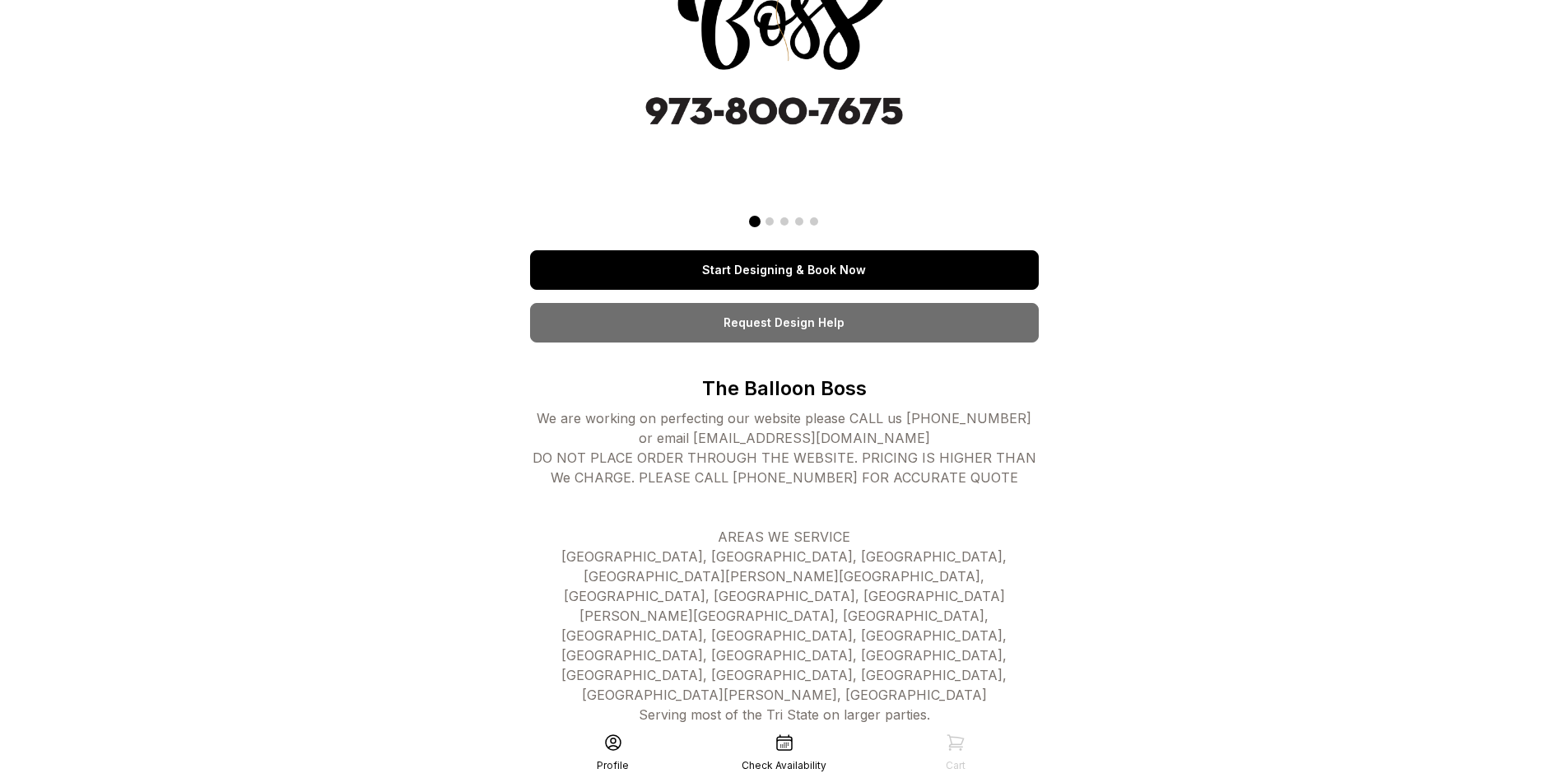
scroll to position [165, 0]
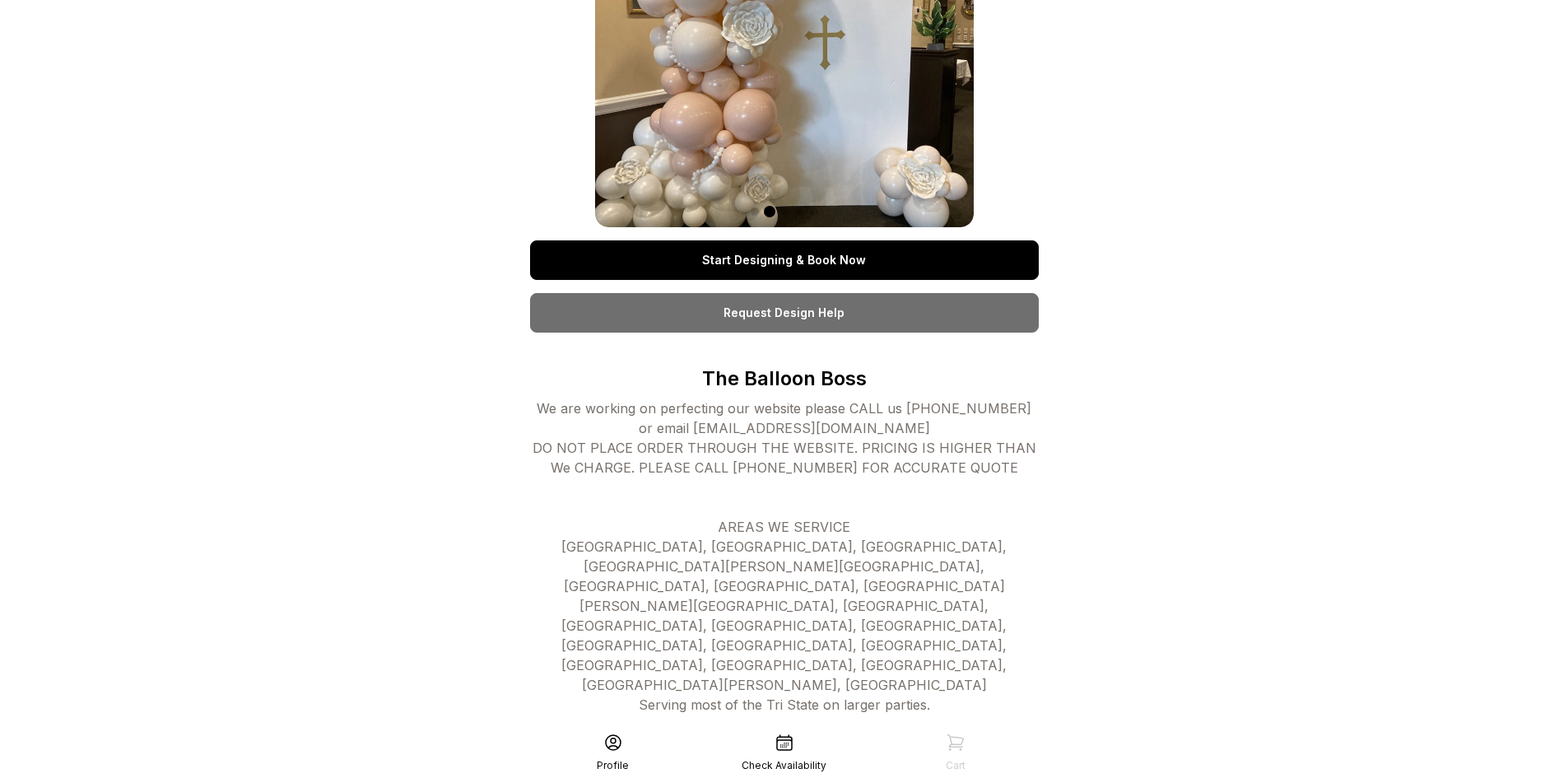
click at [851, 272] on link "Start Designing & Book Now" at bounding box center [784, 261] width 508 height 40
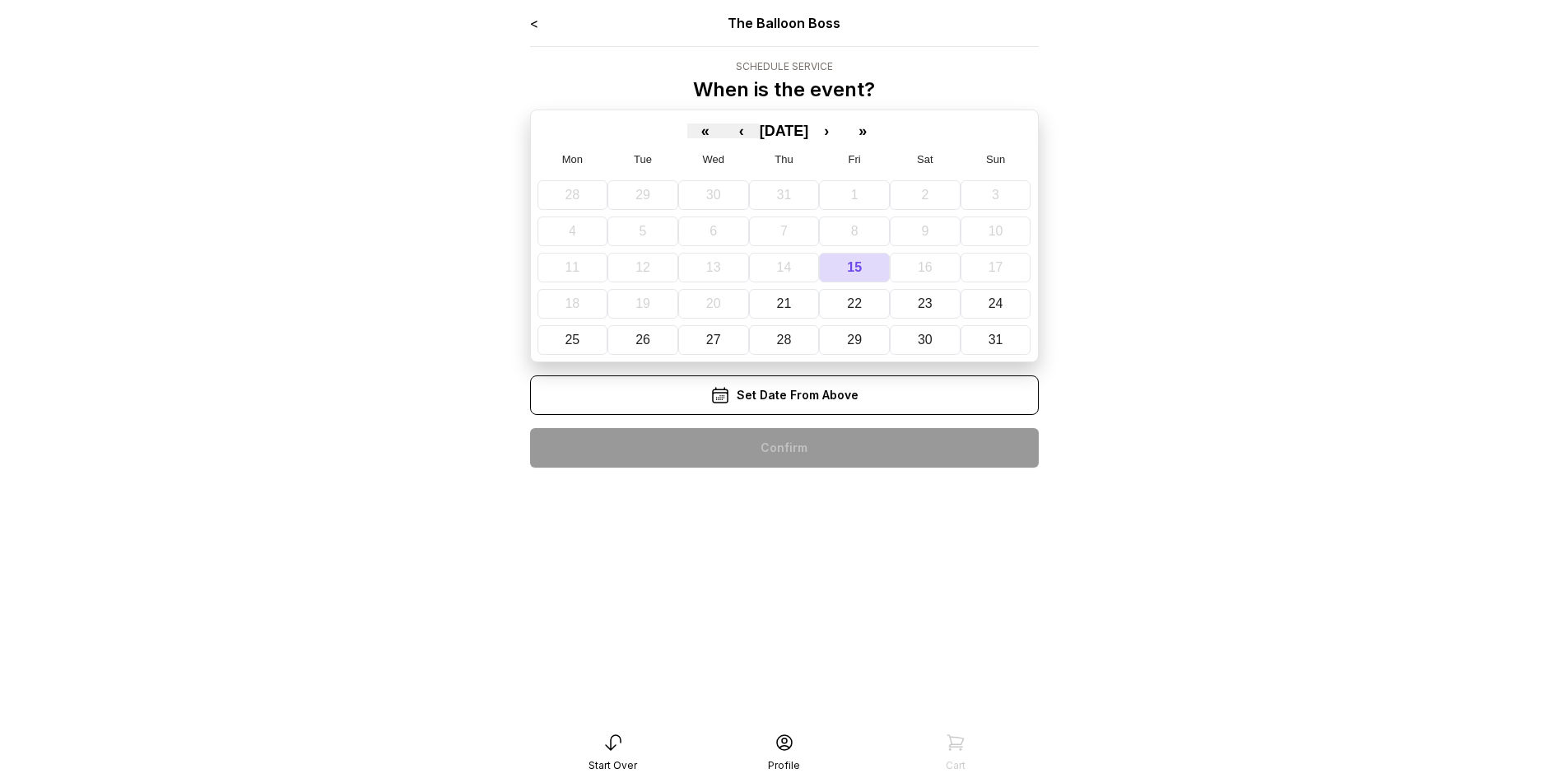
click at [822, 397] on div "Set Date From Above" at bounding box center [784, 395] width 508 height 40
click at [836, 390] on div "Set Date From Above" at bounding box center [784, 395] width 508 height 40
click at [772, 301] on button "21" at bounding box center [784, 303] width 71 height 30
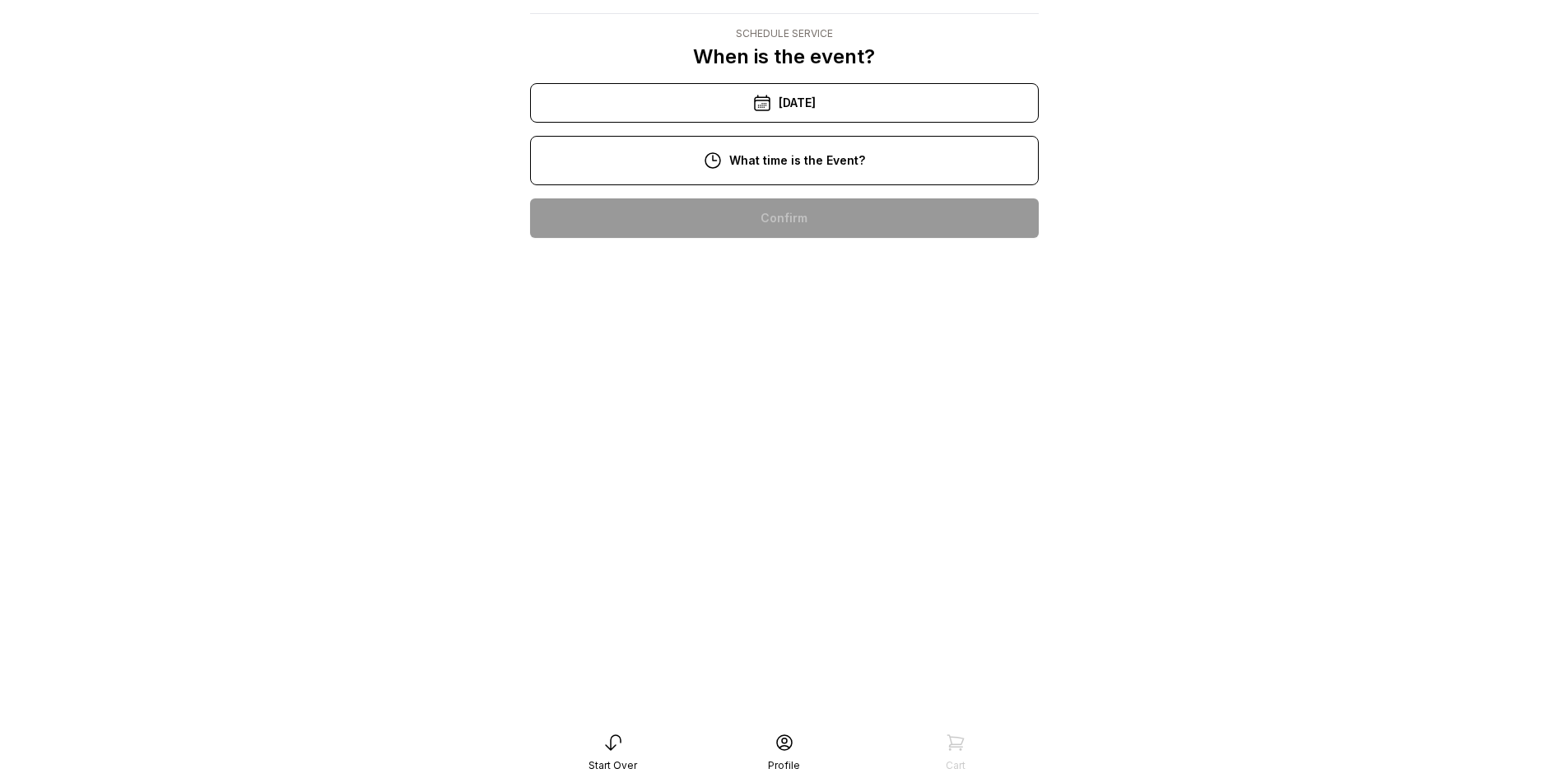
scroll to position [165, 0]
click at [817, 356] on div "1:00 pm" at bounding box center [784, 376] width 482 height 40
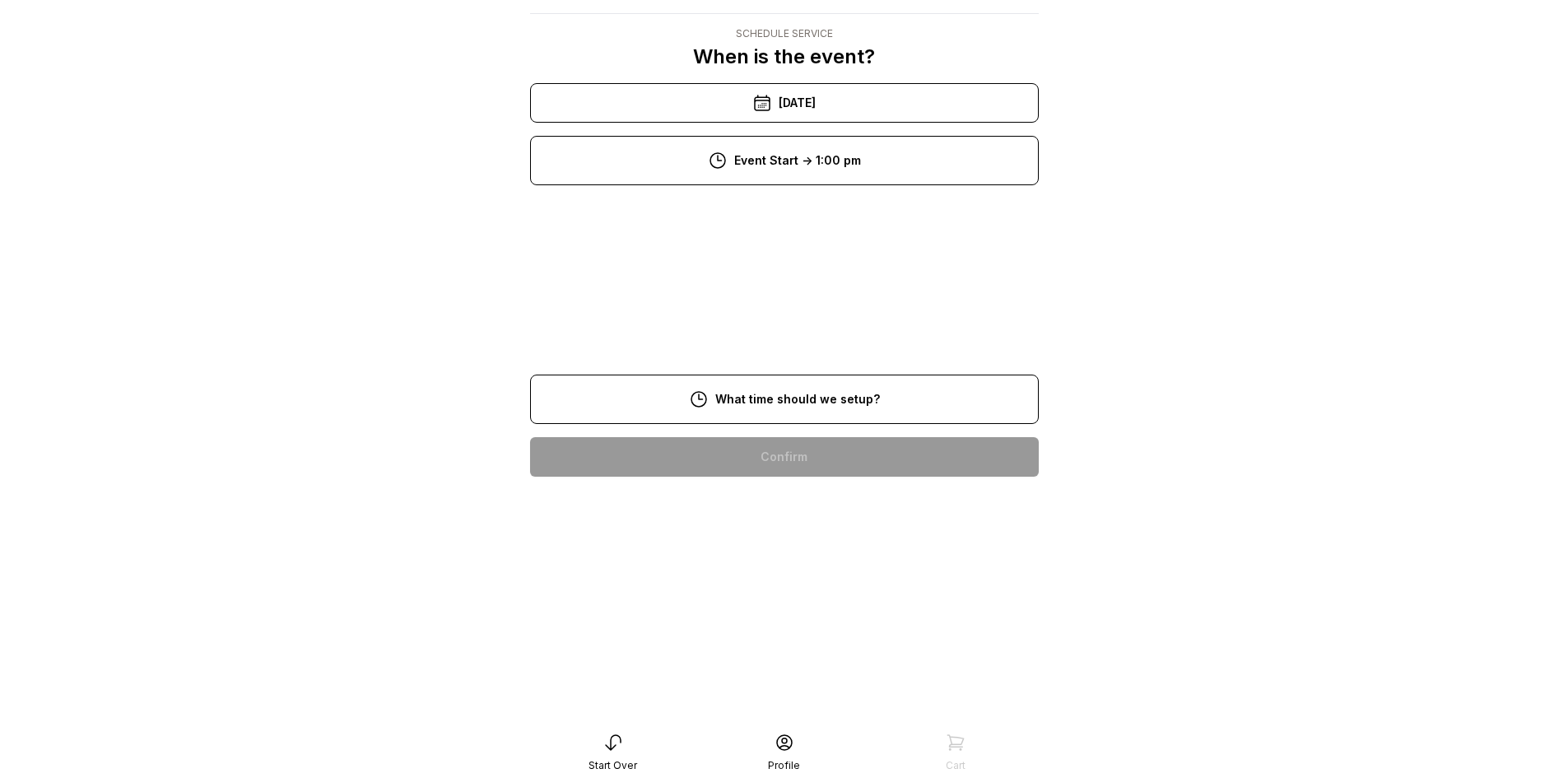
scroll to position [33, 0]
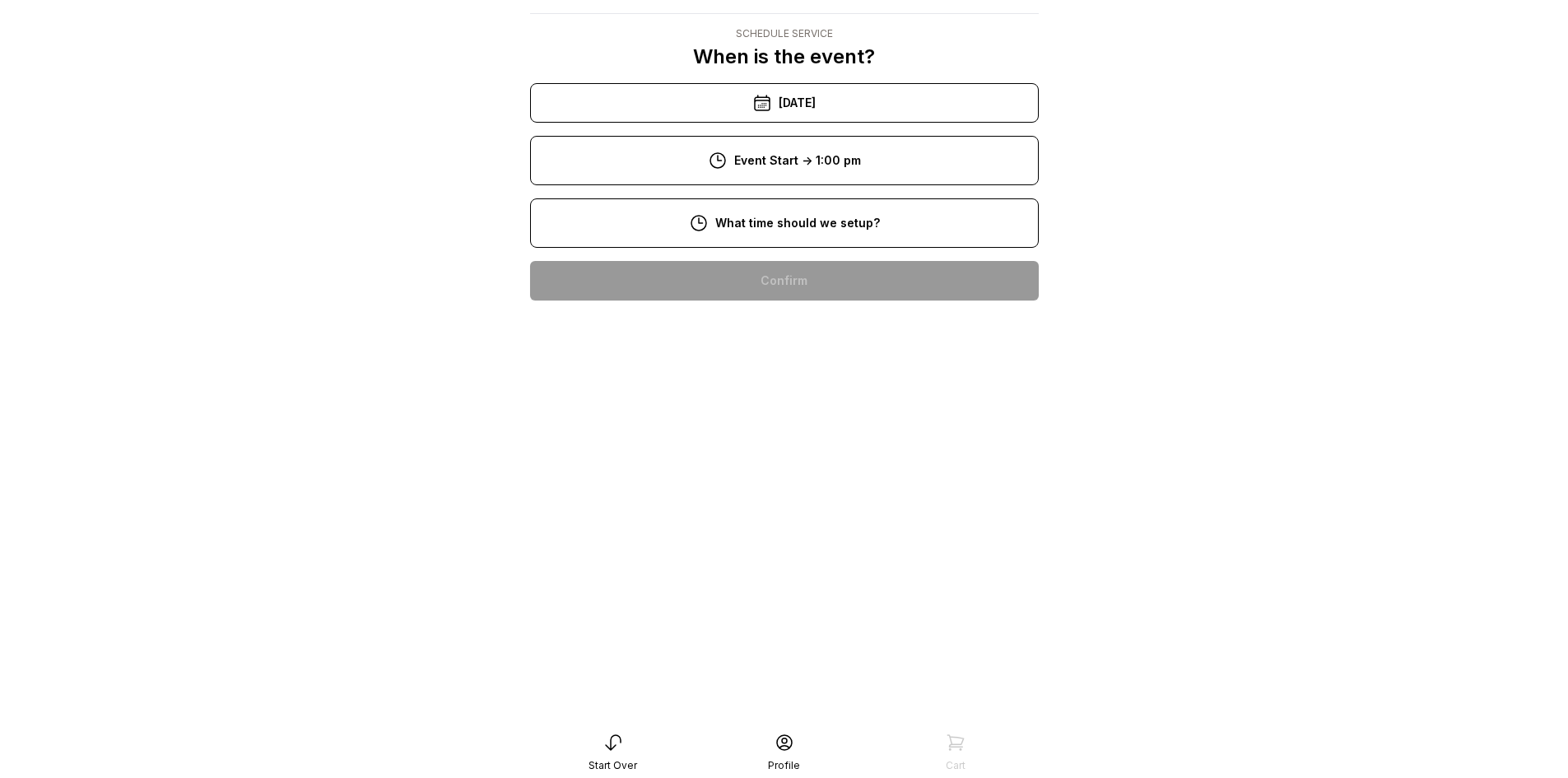
click at [803, 494] on div "3:00 pm" at bounding box center [784, 481] width 482 height 40
click at [792, 536] on div "4:00 pm" at bounding box center [784, 535] width 482 height 40
click at [774, 593] on div "2:00 pm" at bounding box center [784, 597] width 482 height 40
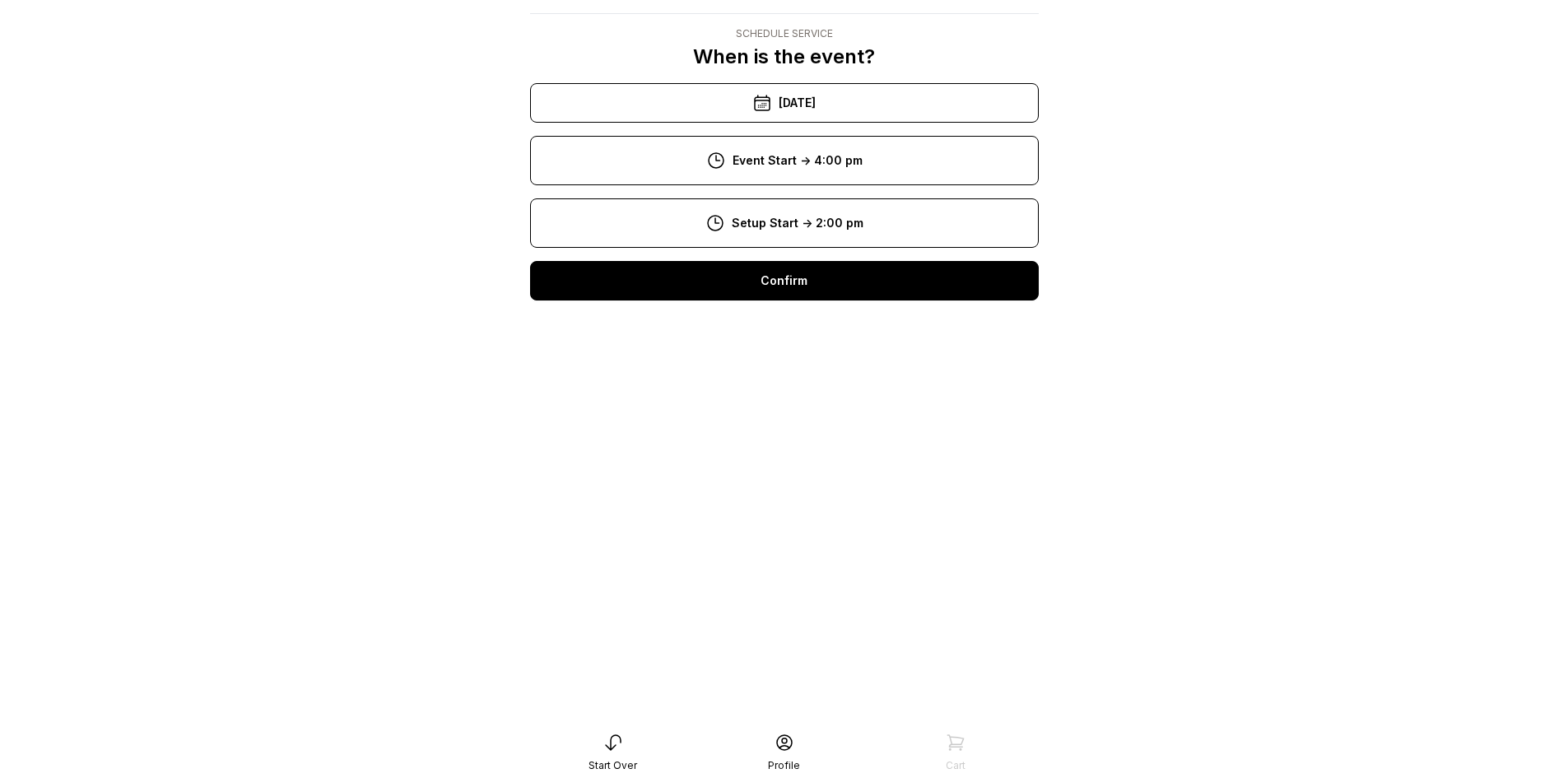
click at [854, 275] on div "Confirm" at bounding box center [784, 280] width 508 height 40
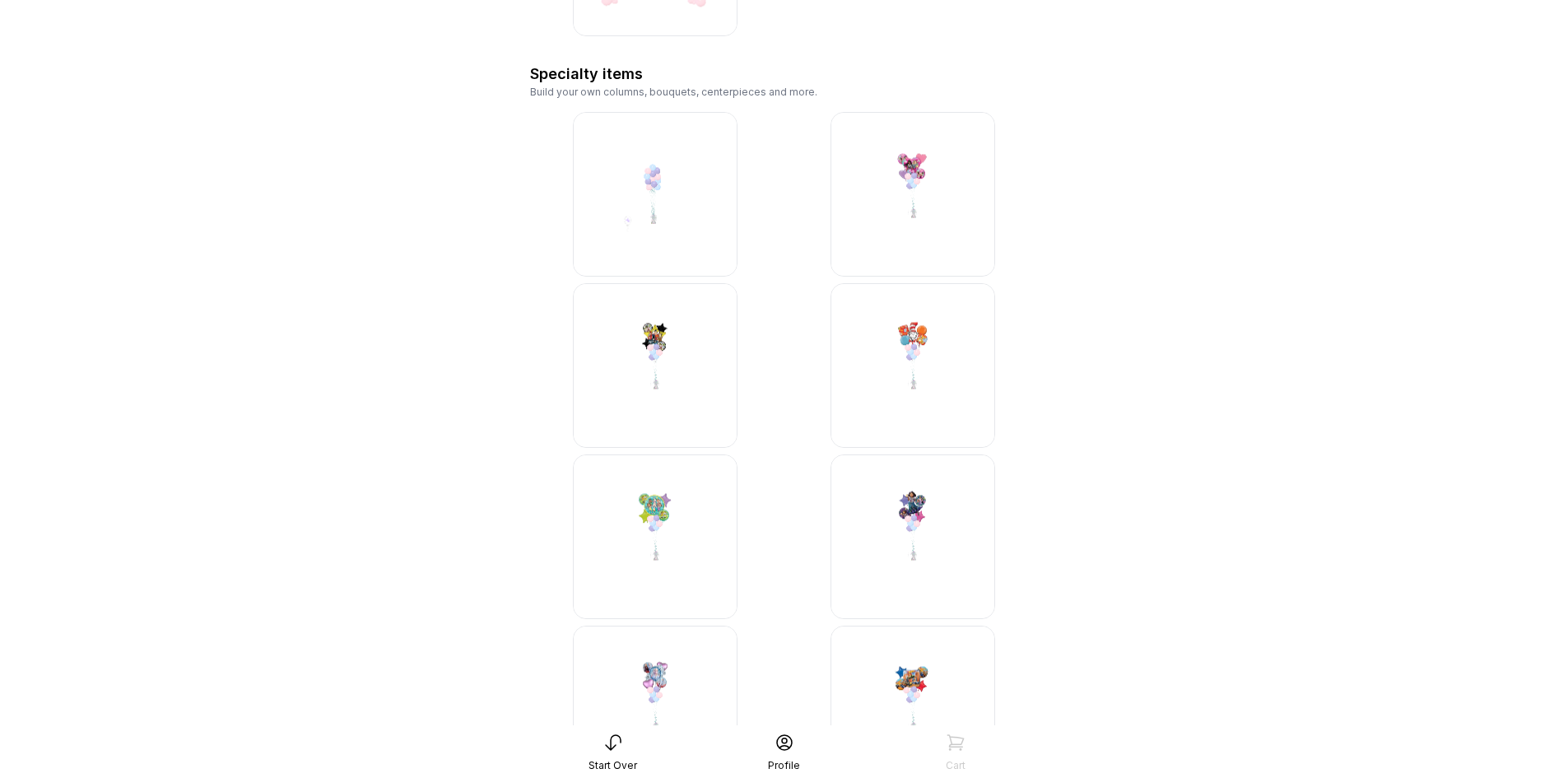
scroll to position [3105, 0]
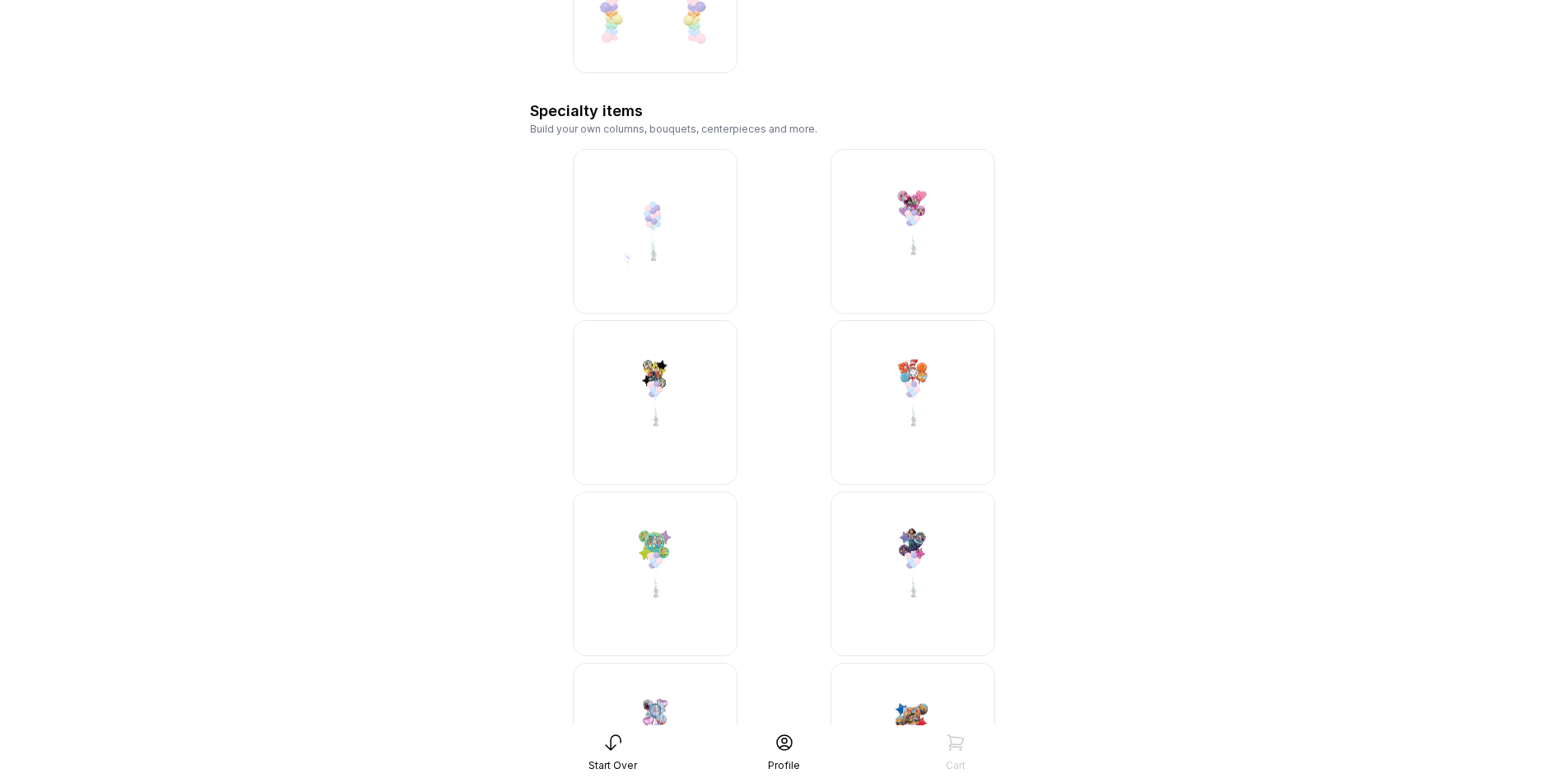
click at [923, 547] on img at bounding box center [913, 574] width 165 height 165
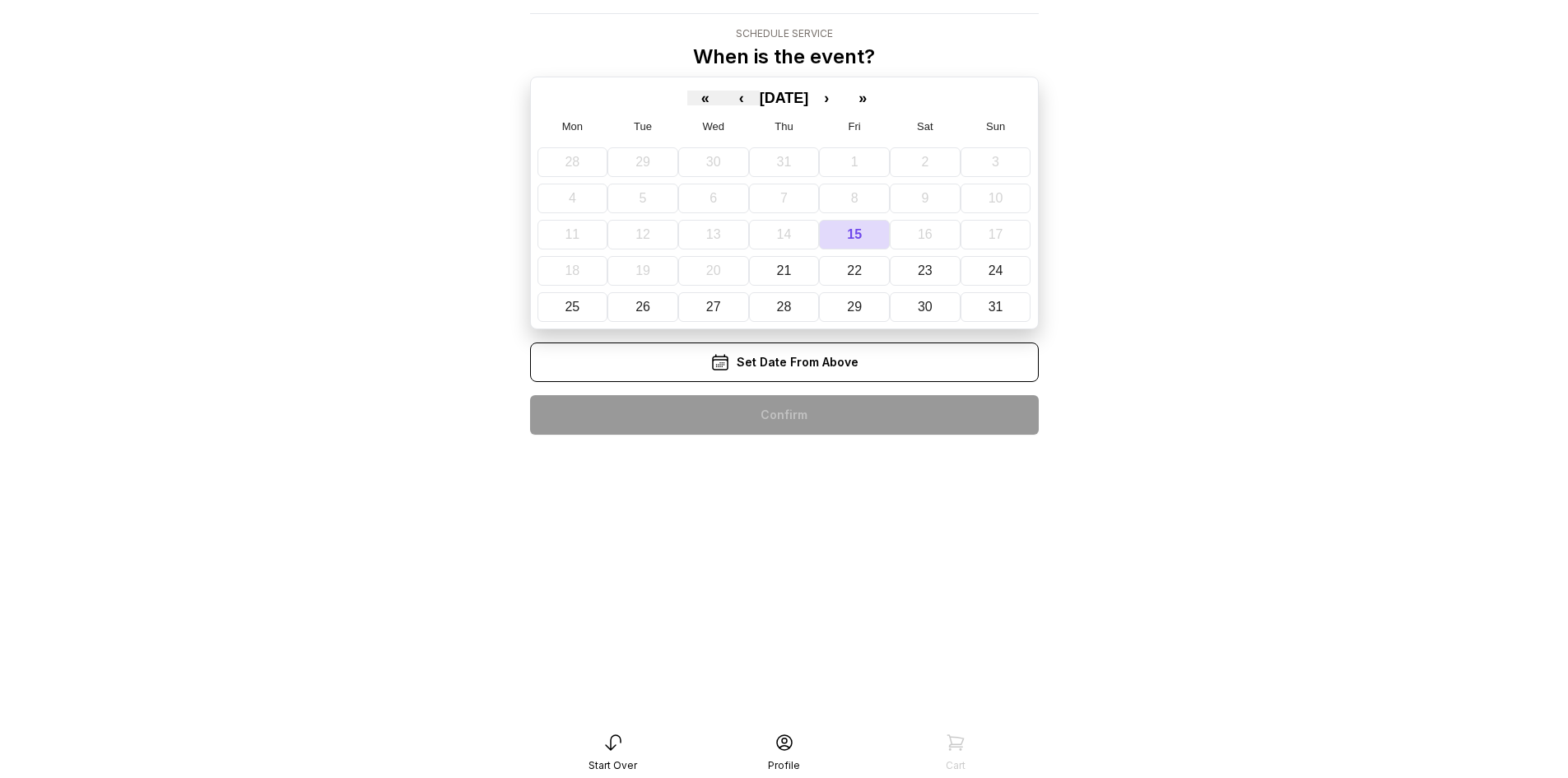
scroll to position [165, 0]
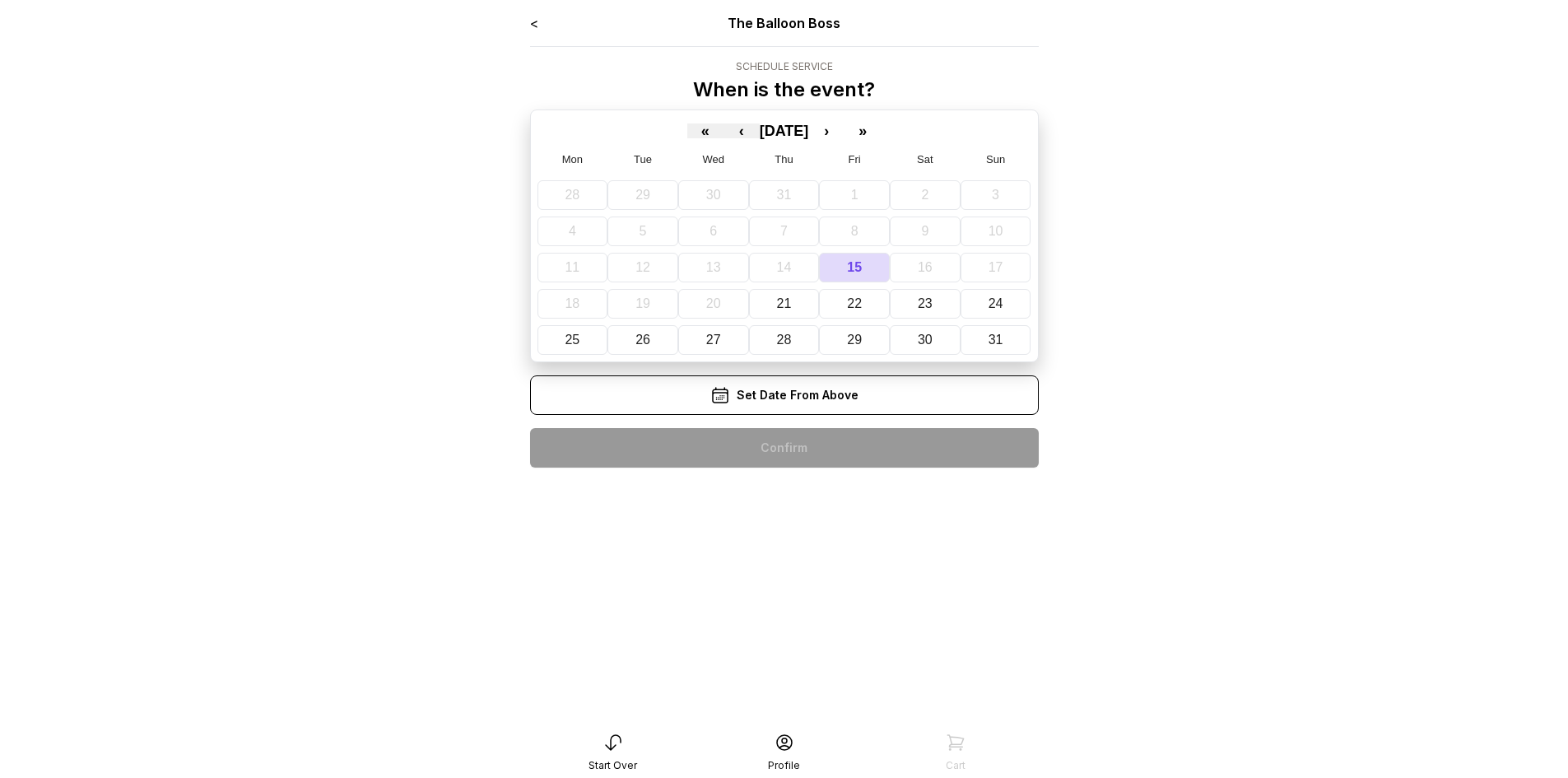
scroll to position [165, 0]
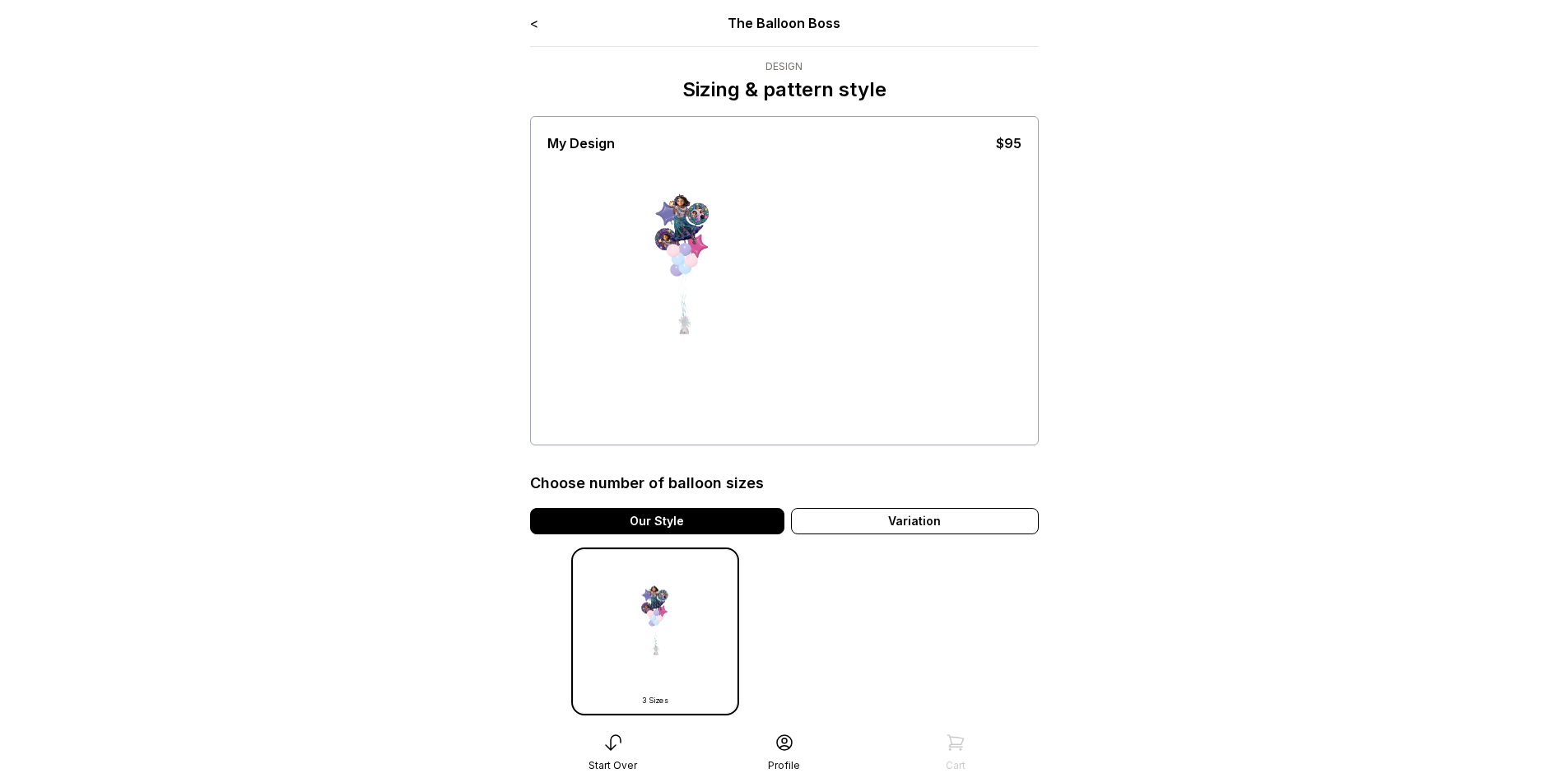
click at [534, 20] on link "<" at bounding box center [534, 23] width 8 height 16
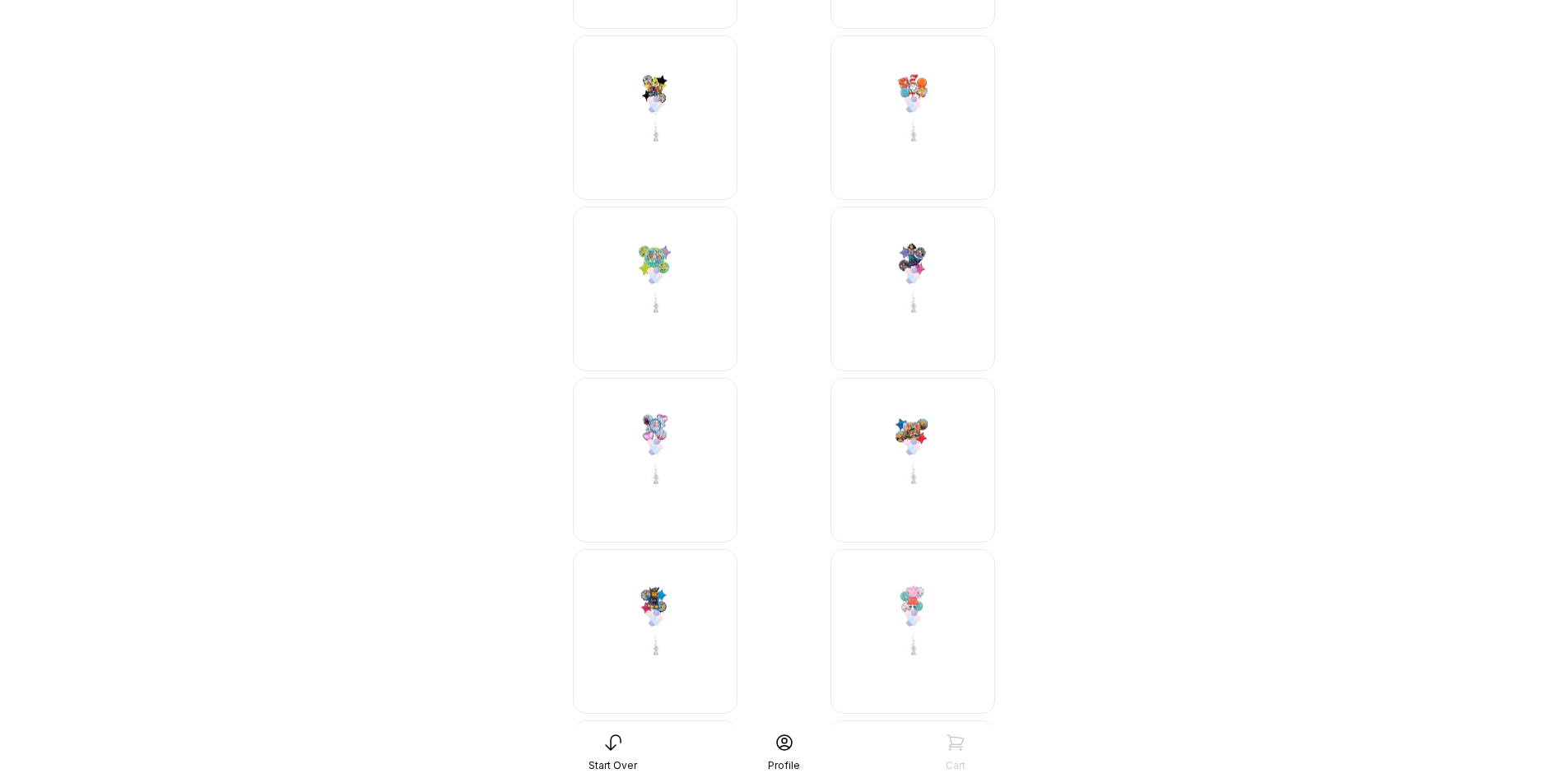
scroll to position [3352, 0]
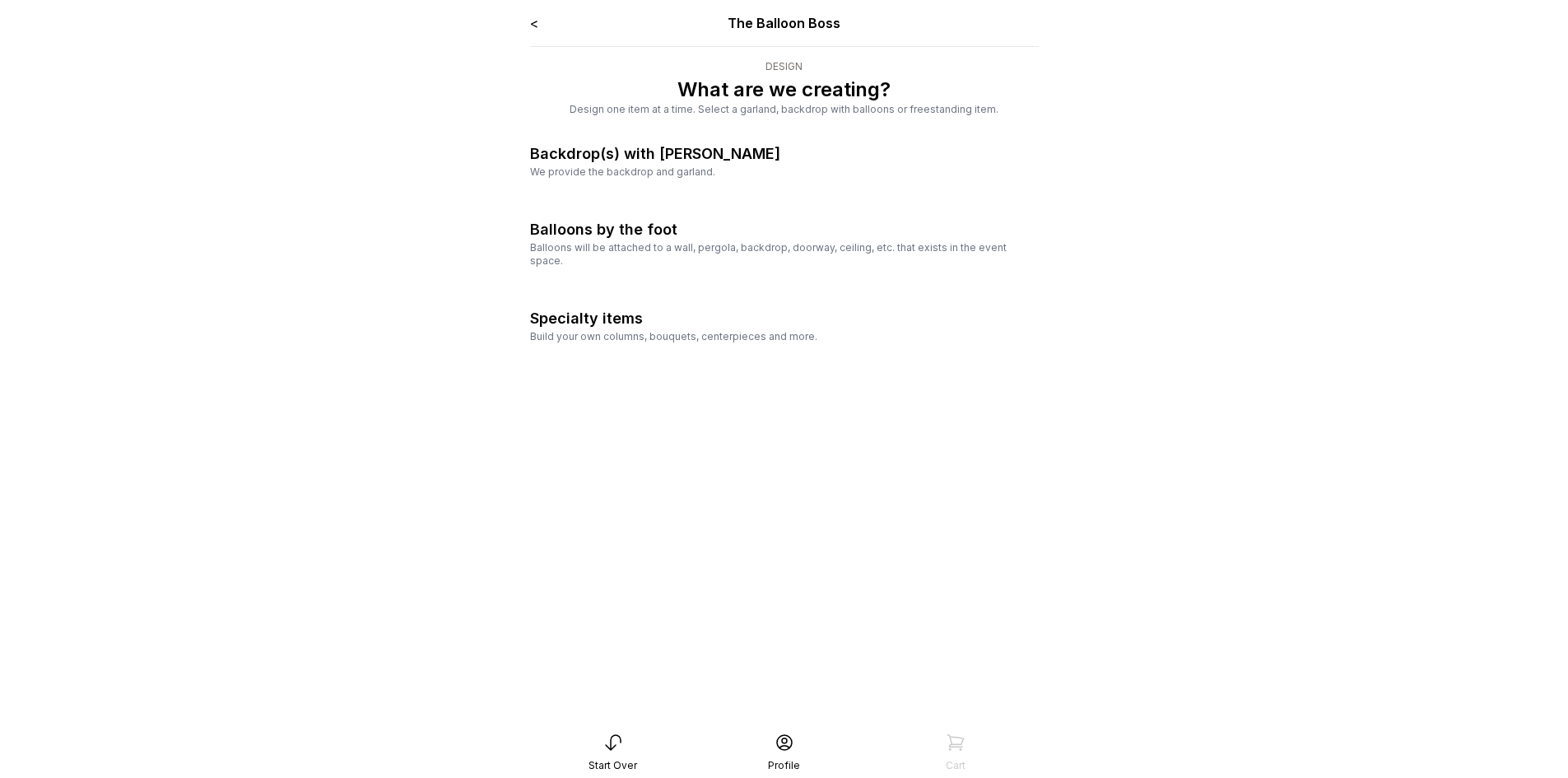
scroll to position [33, 0]
